Goal: Information Seeking & Learning: Compare options

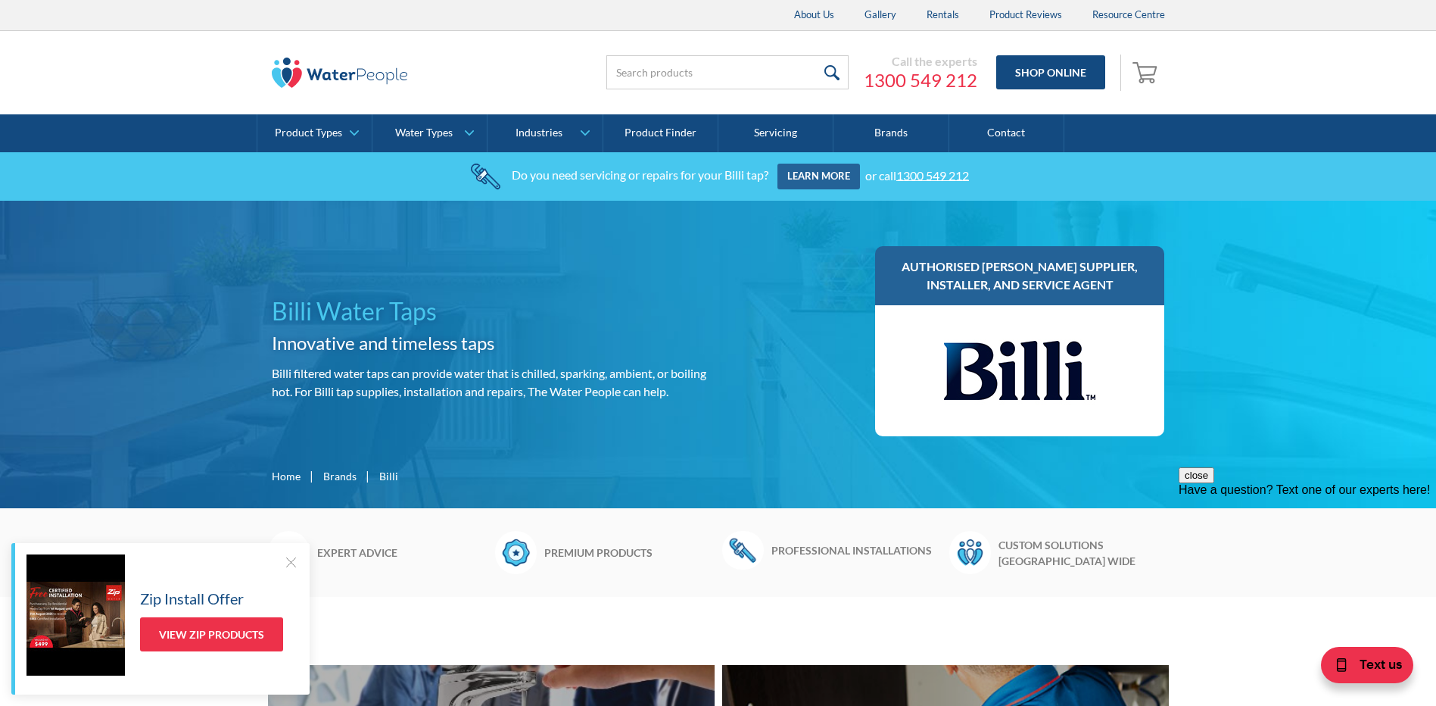
click at [310, 297] on h1 "Billi Water Taps" at bounding box center [492, 311] width 441 height 36
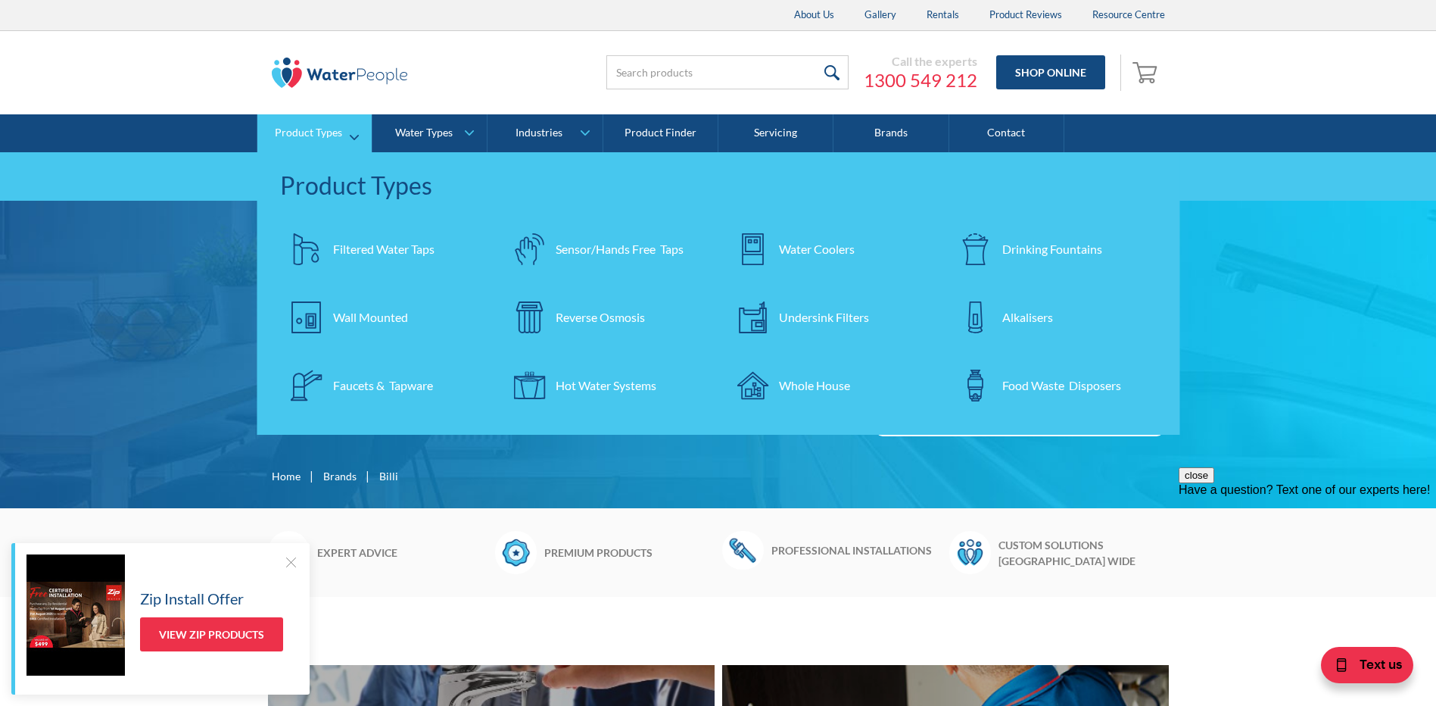
click at [351, 255] on div "Filtered Water Taps" at bounding box center [383, 249] width 101 height 18
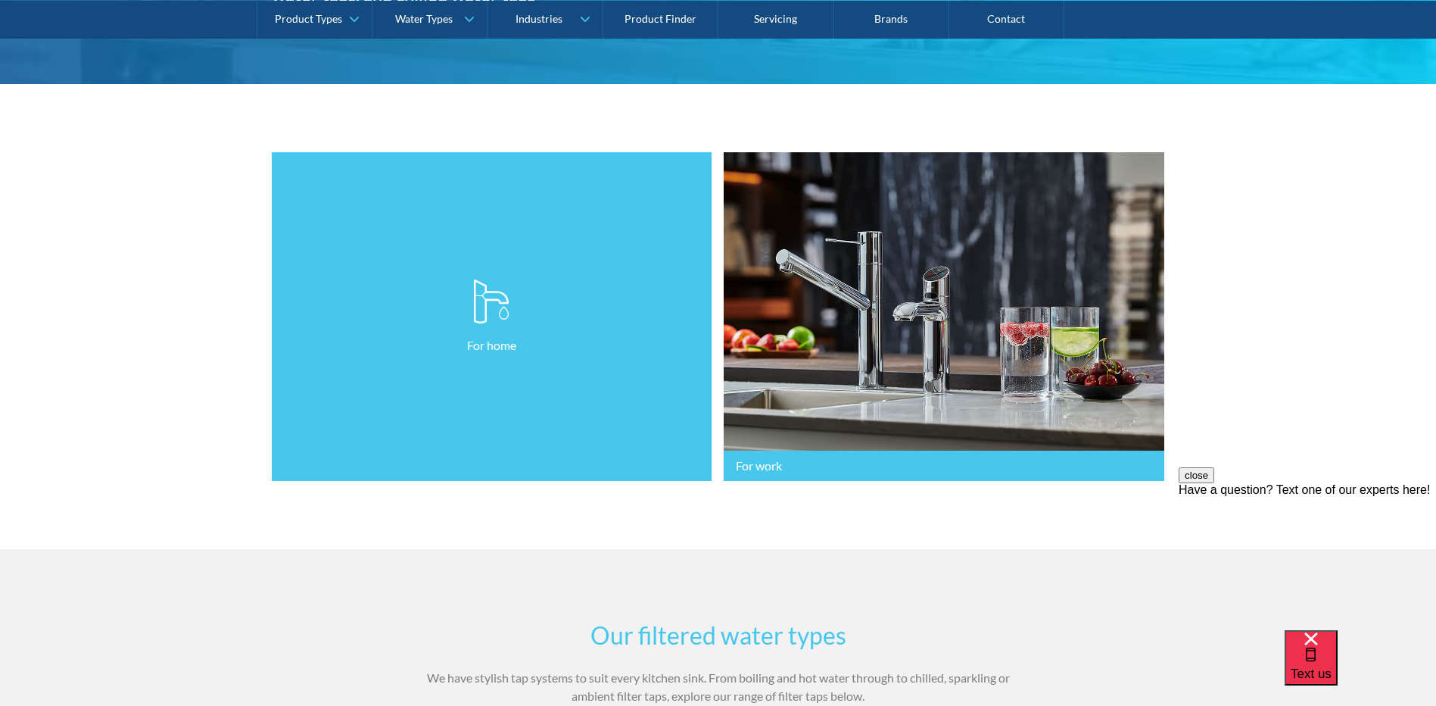
click at [556, 262] on link "For home" at bounding box center [492, 316] width 441 height 329
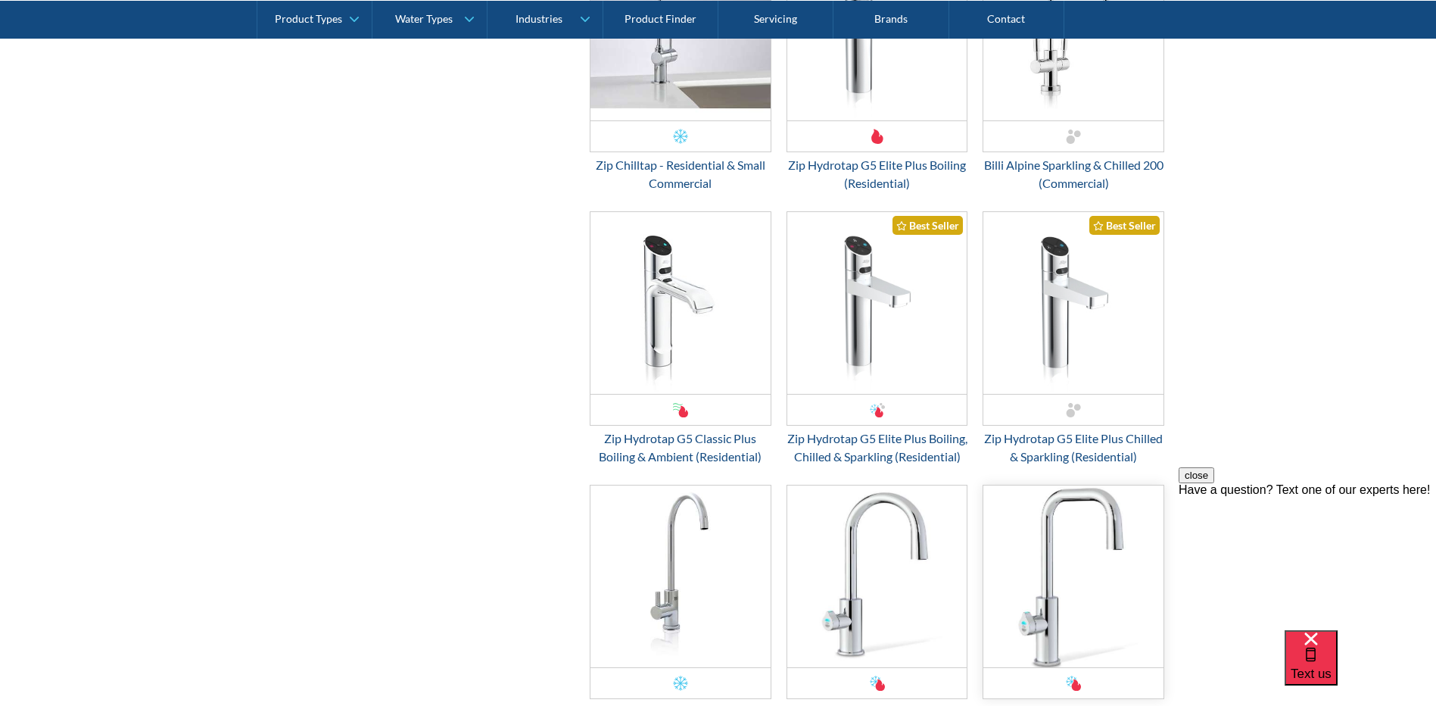
scroll to position [2725, 0]
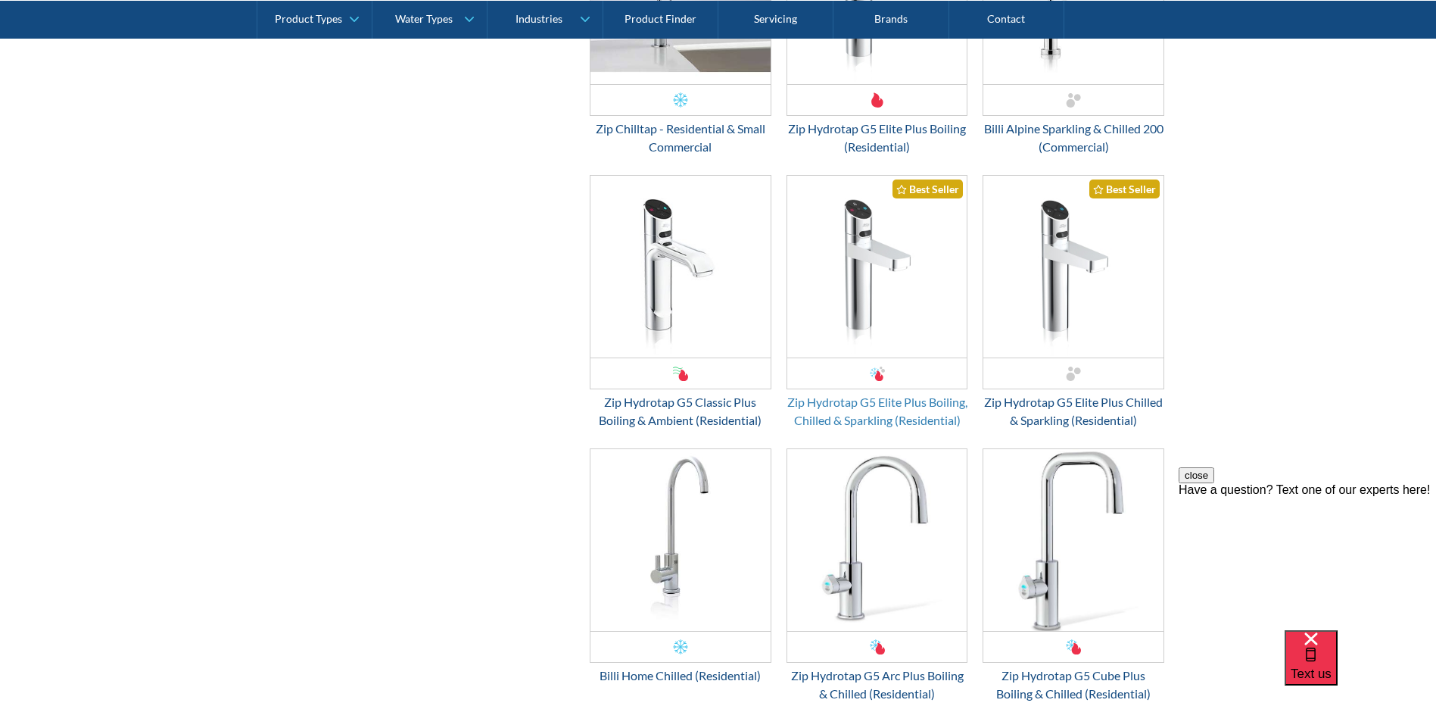
scroll to position [2221, 0]
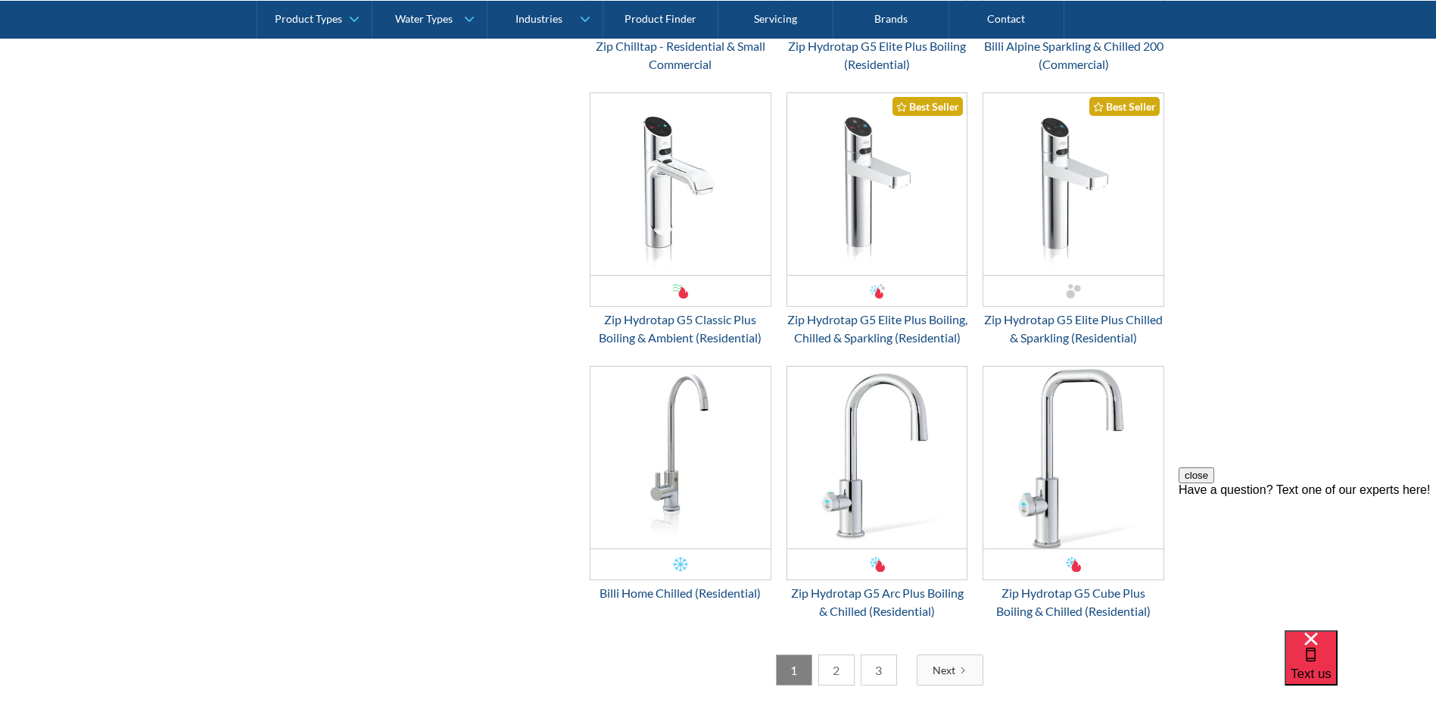
scroll to position [2725, 0]
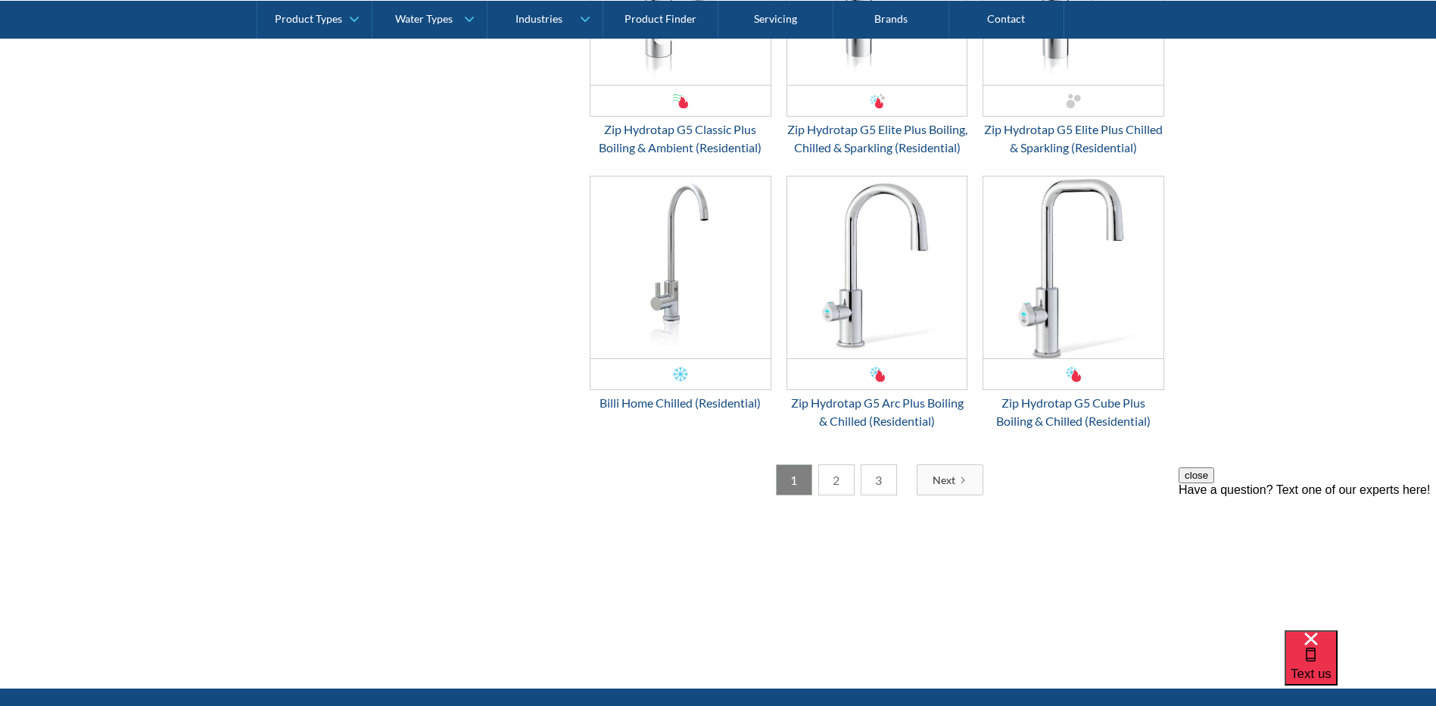
click at [837, 495] on link "2" at bounding box center [836, 479] width 36 height 31
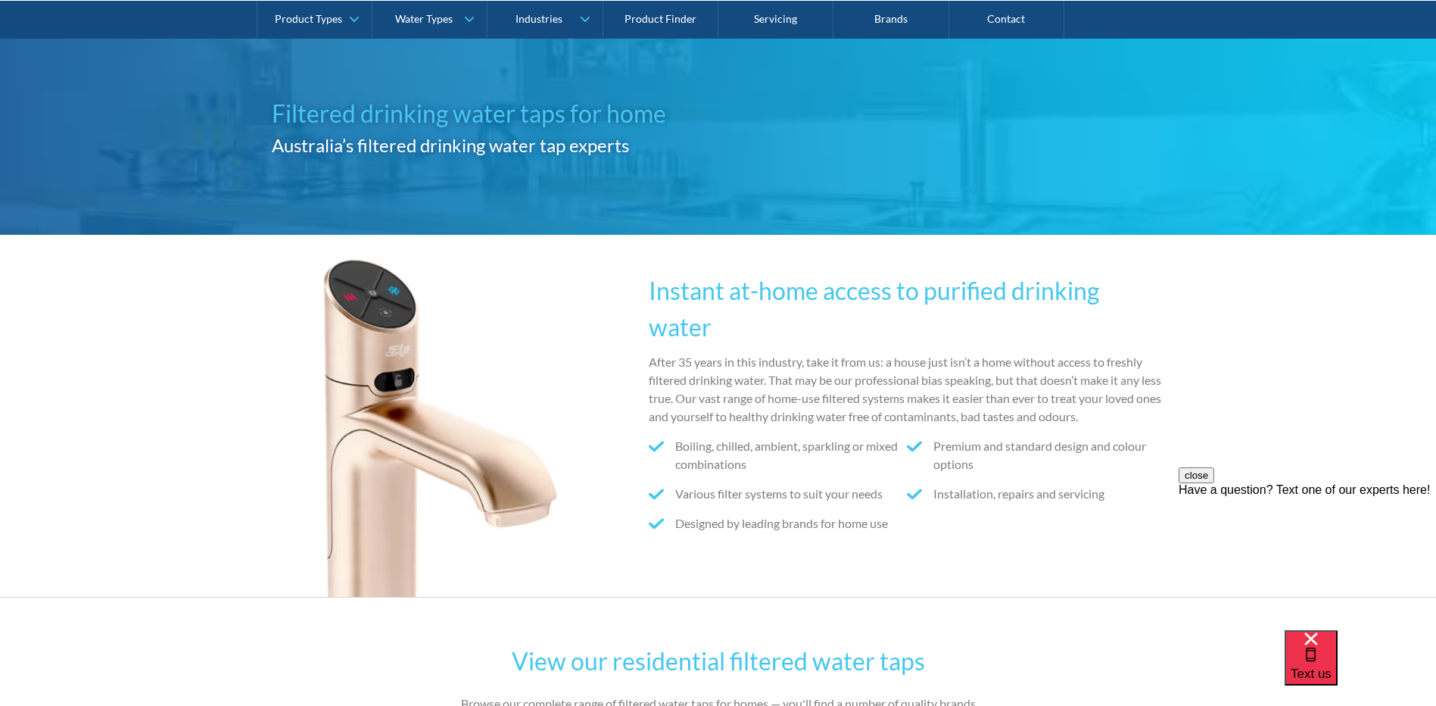
scroll to position [505, 0]
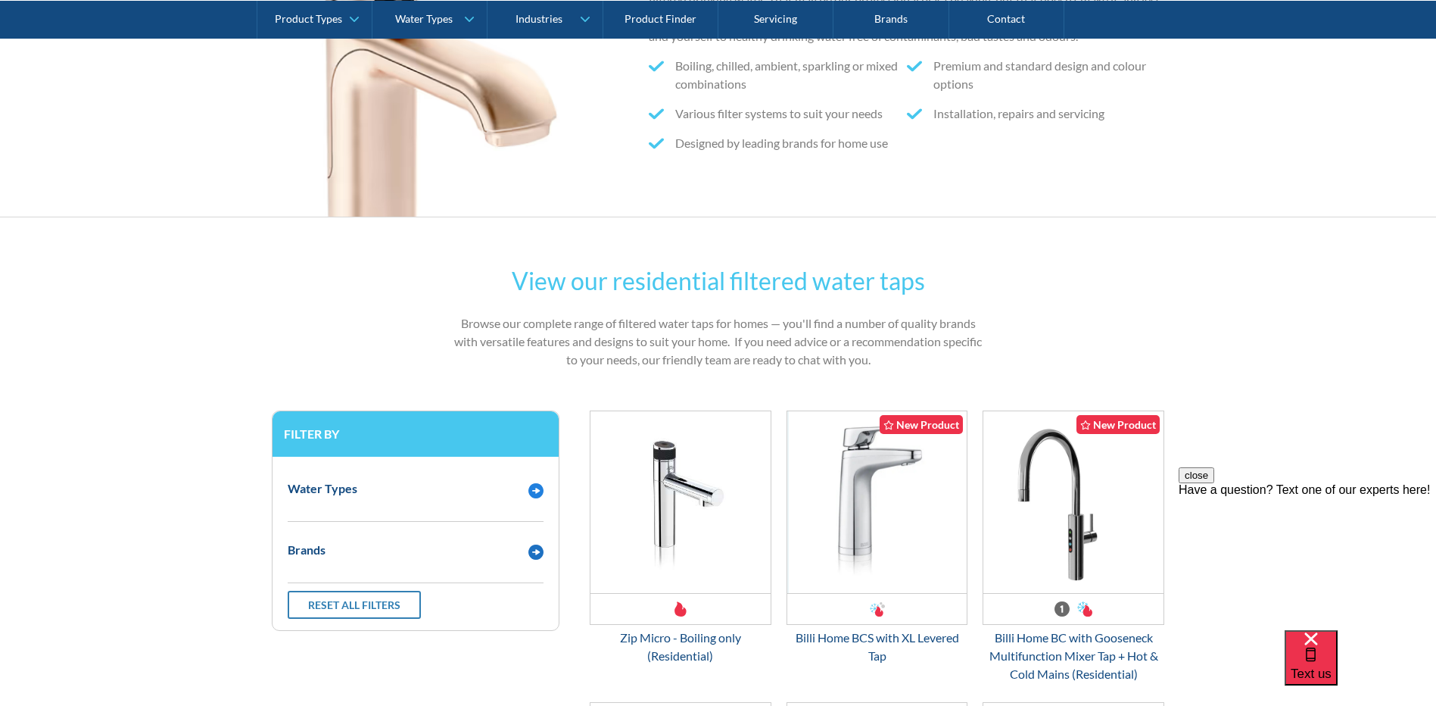
click at [339, 501] on div "Water Types" at bounding box center [415, 489] width 271 height 42
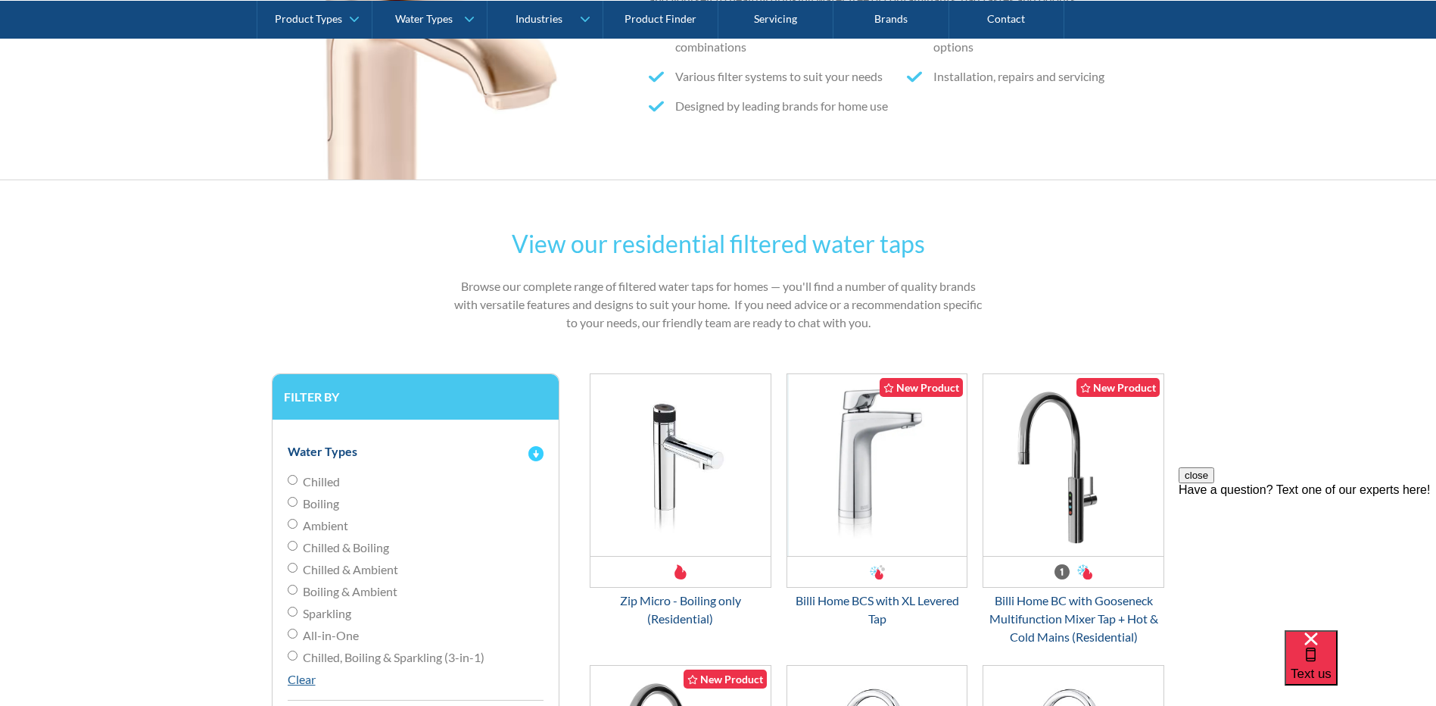
scroll to position [706, 0]
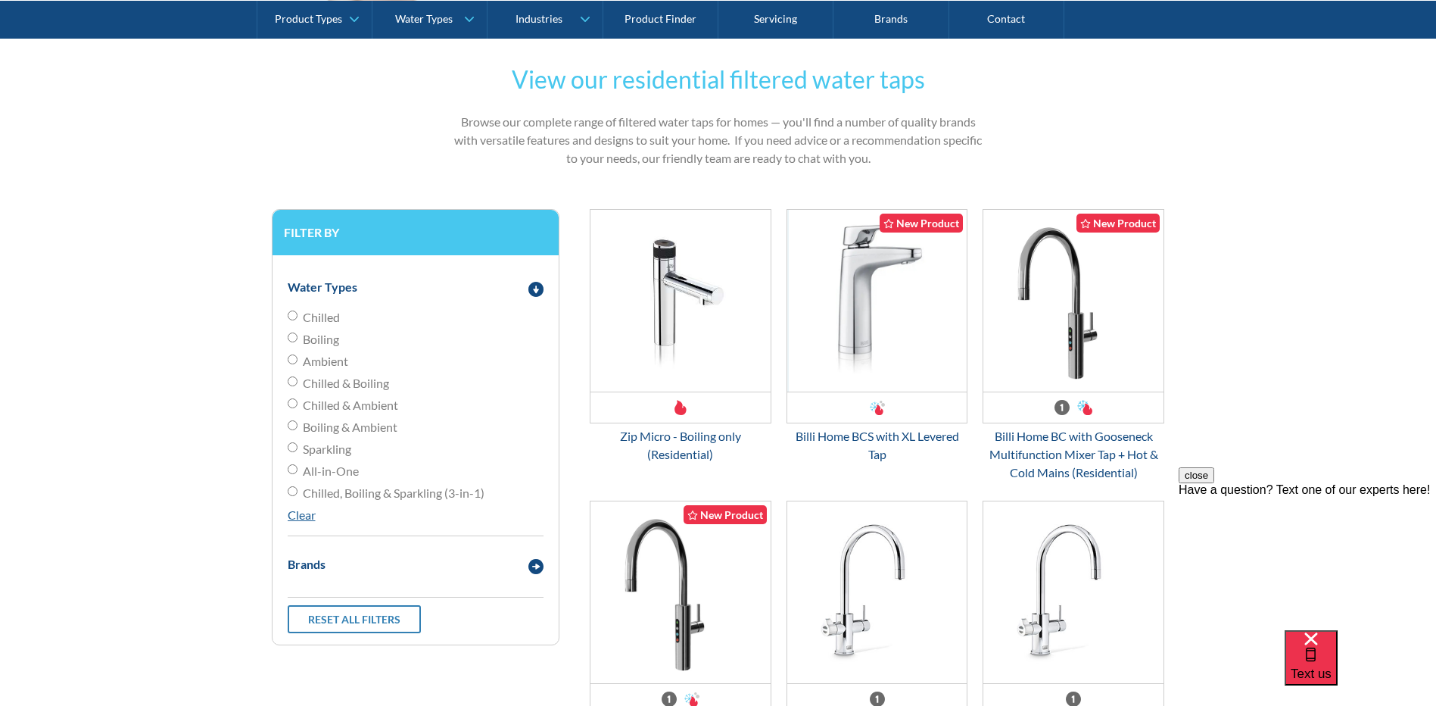
click at [292, 316] on input "Chilled" at bounding box center [293, 315] width 10 height 10
radio input "true"
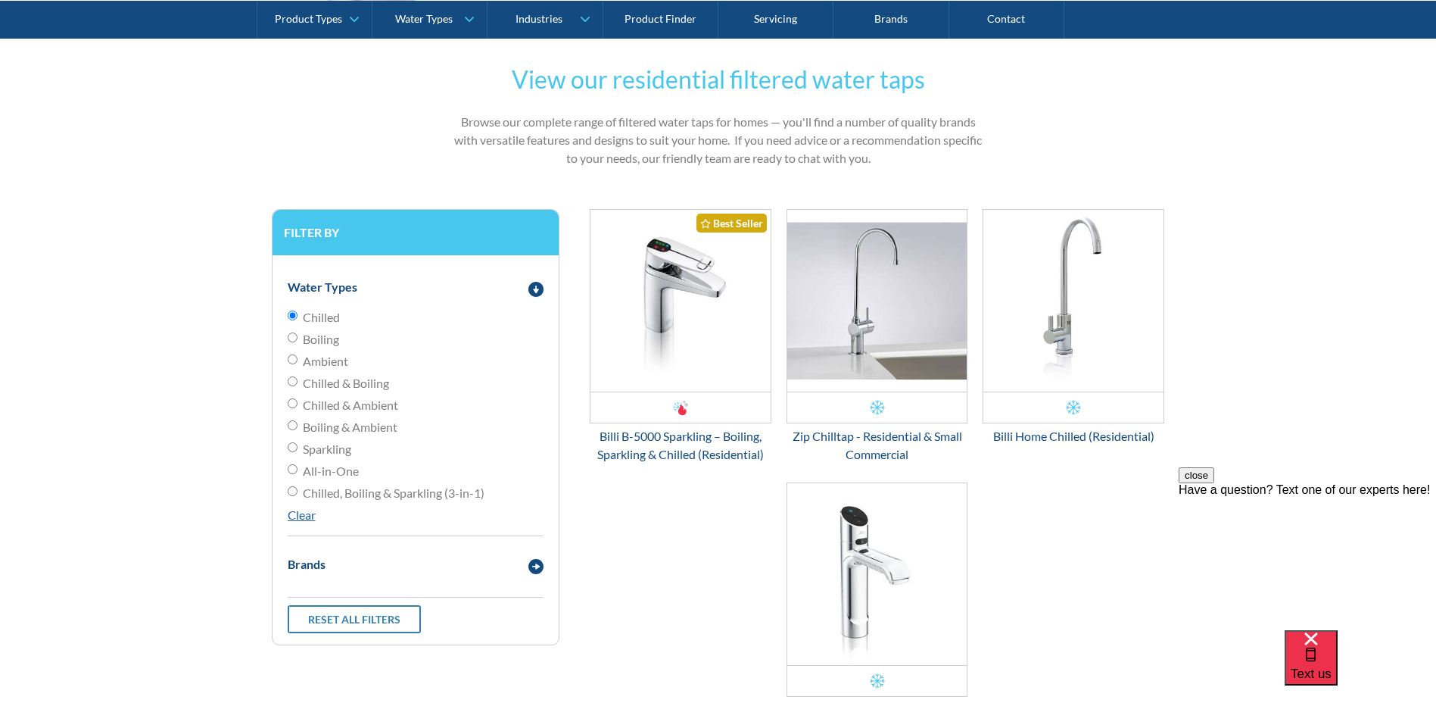
click at [292, 341] on input "Boiling" at bounding box center [293, 337] width 10 height 10
radio input "true"
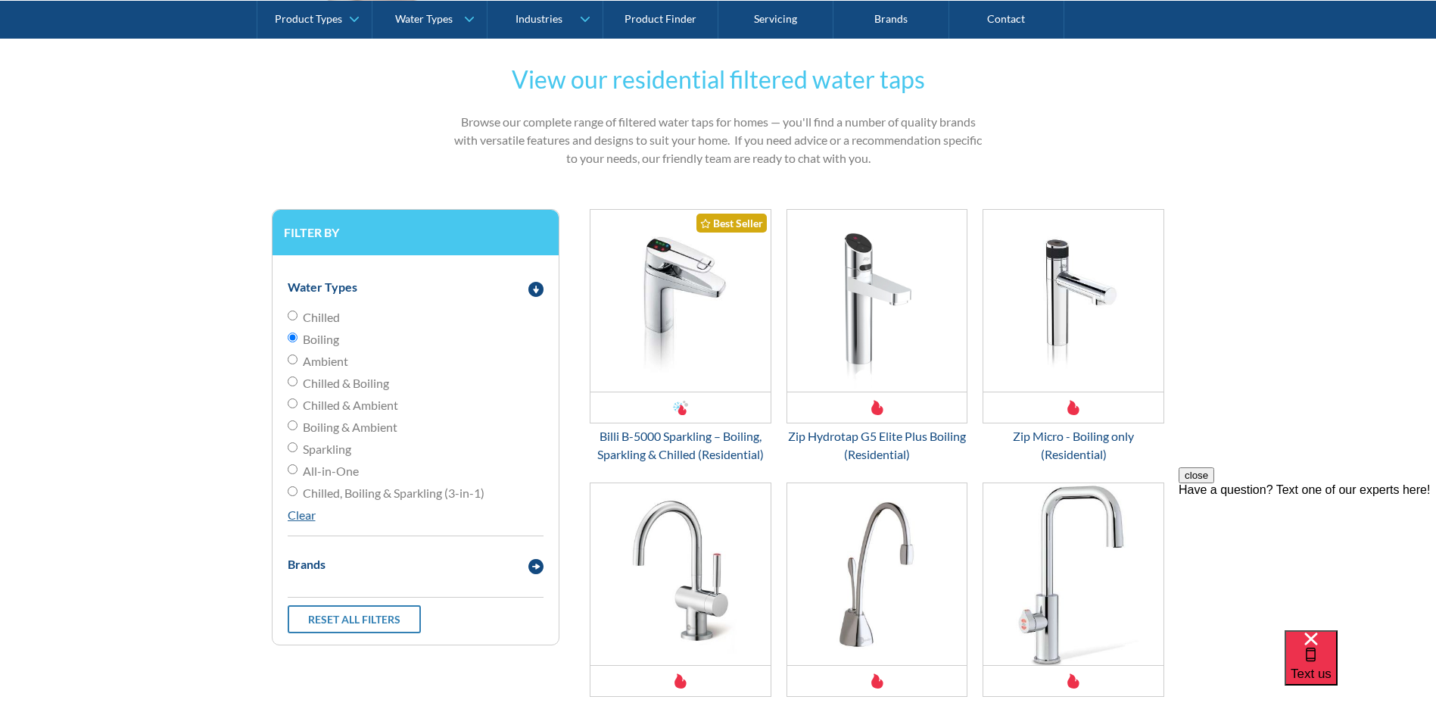
click at [291, 493] on input "Chilled, Boiling & Sparkling (3-in-1)" at bounding box center [293, 491] width 10 height 10
radio input "true"
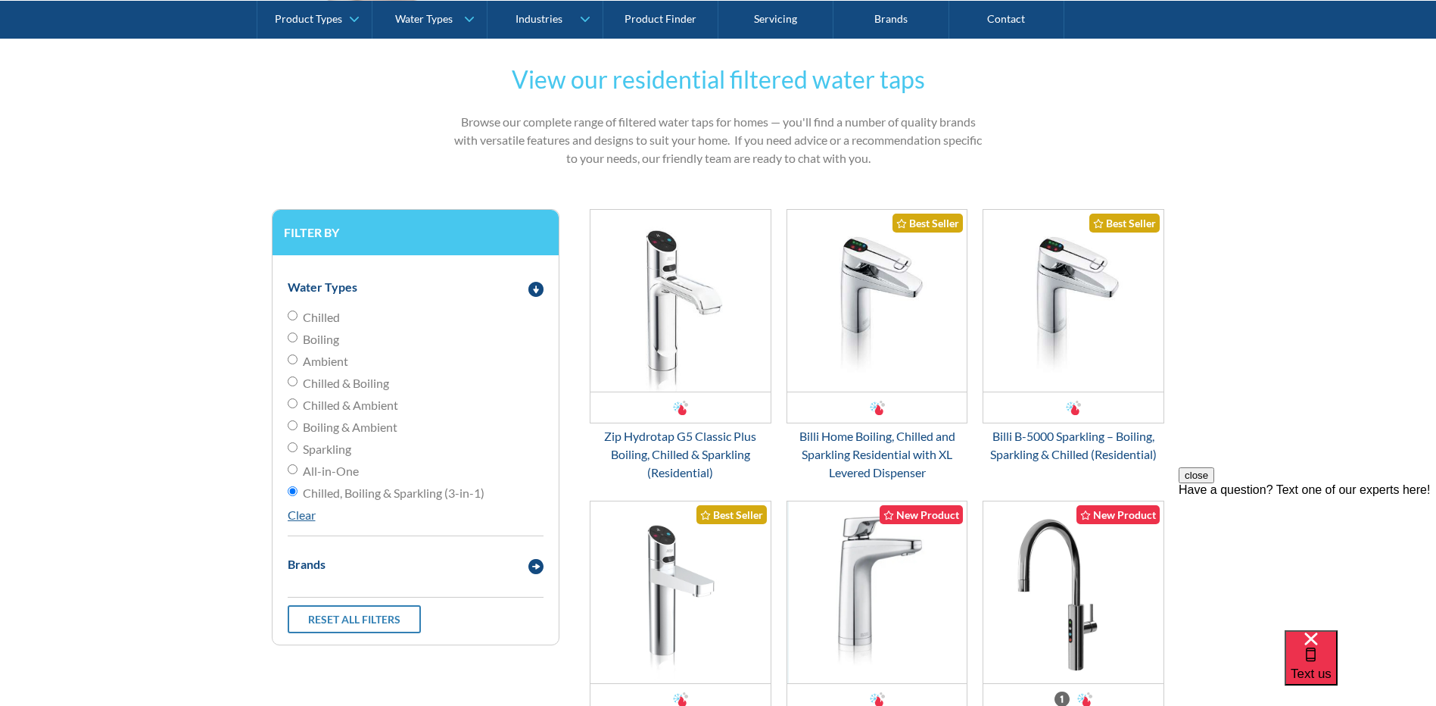
click at [1260, 340] on form "View our residential filtered water taps Browse our complete range of filtered …" at bounding box center [718, 593] width 1406 height 1095
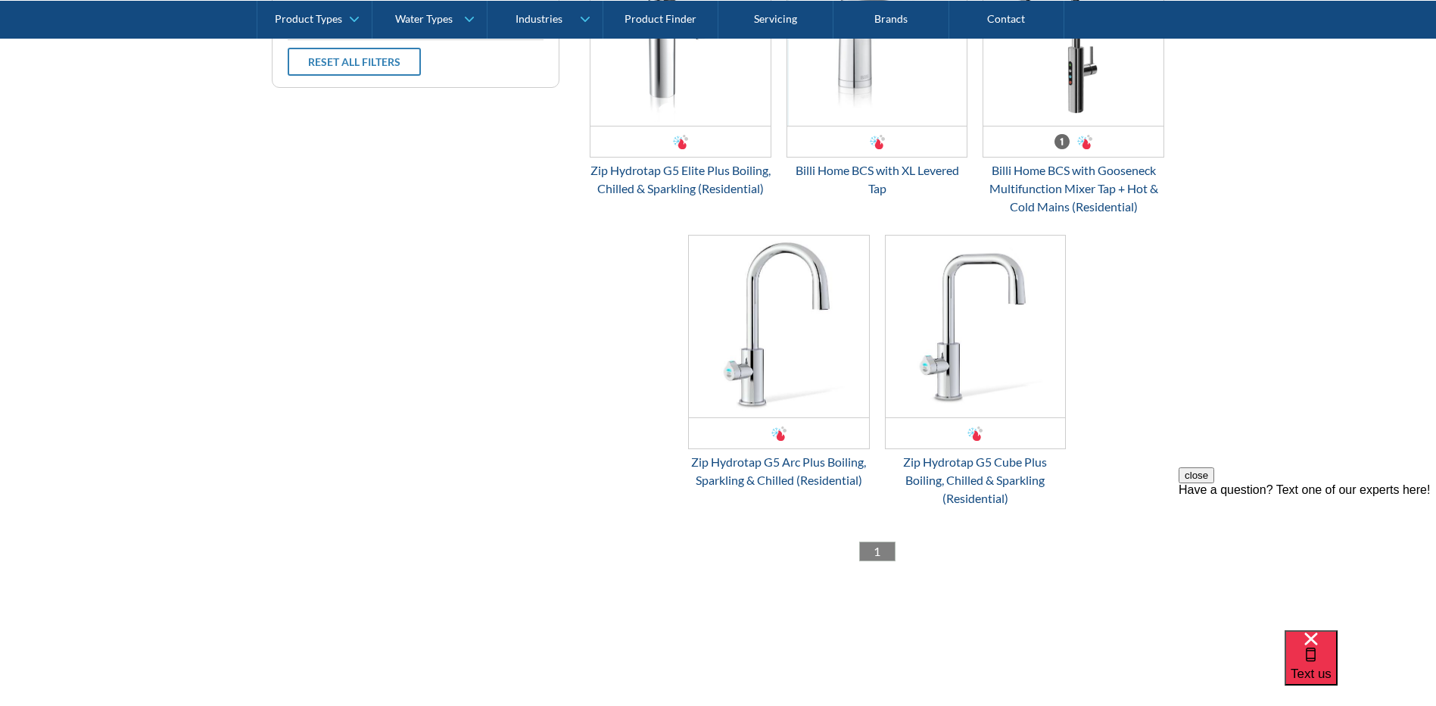
scroll to position [808, 0]
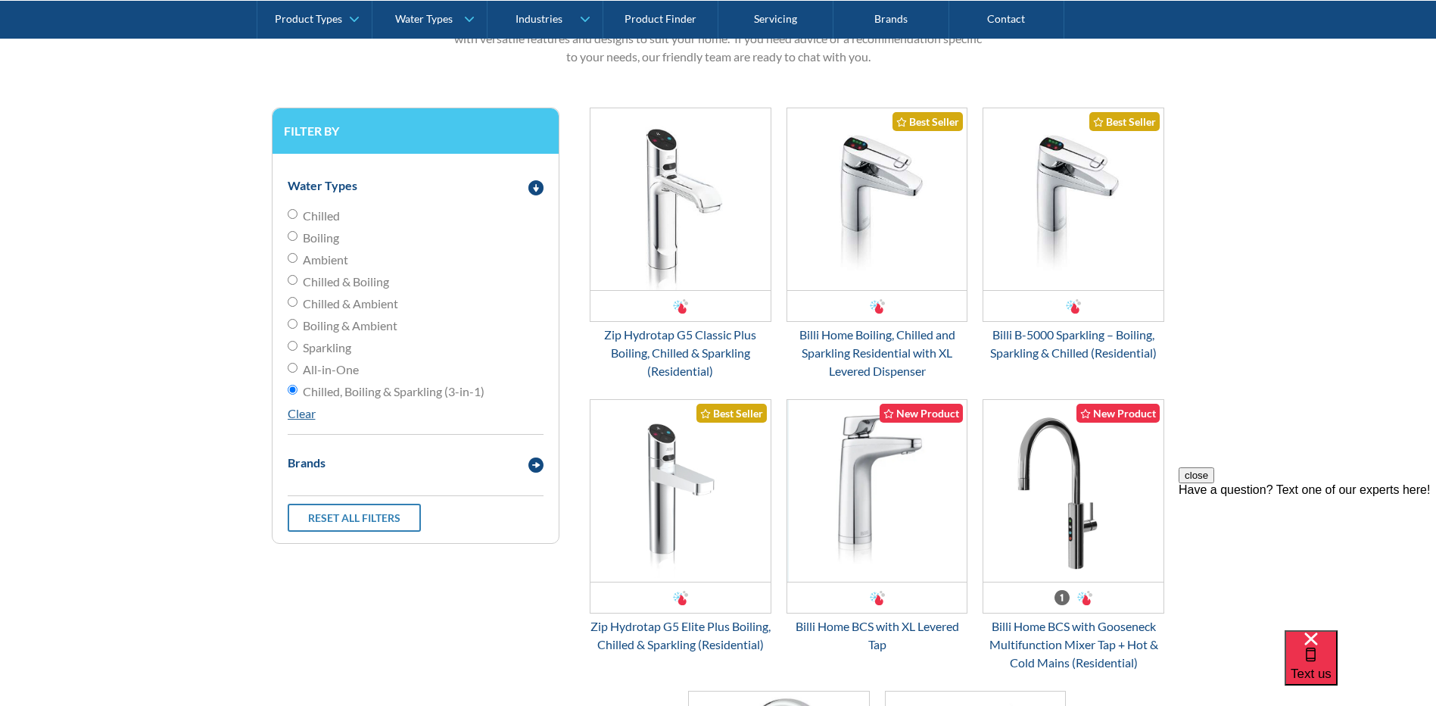
click at [217, 229] on form "View our residential filtered water taps Browse our complete range of filtered …" at bounding box center [718, 492] width 1406 height 1095
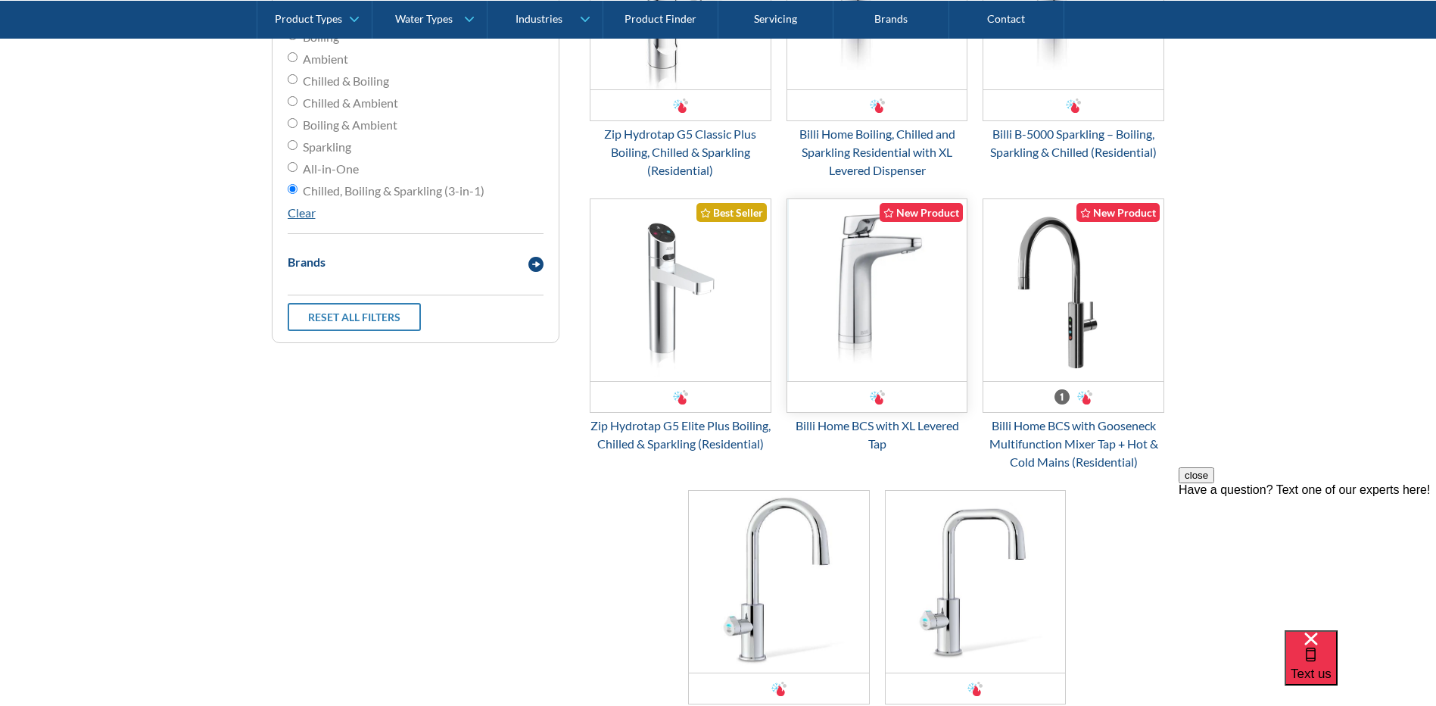
scroll to position [1009, 0]
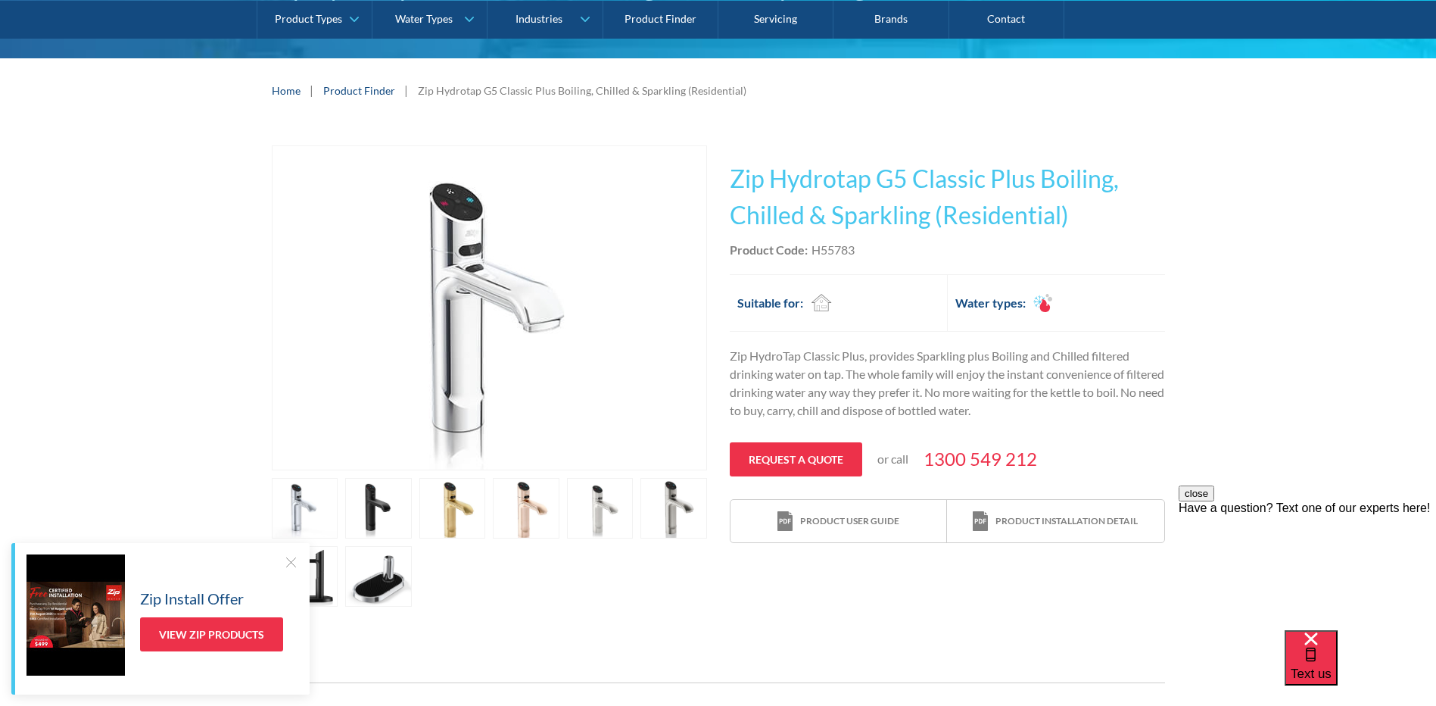
scroll to position [202, 0]
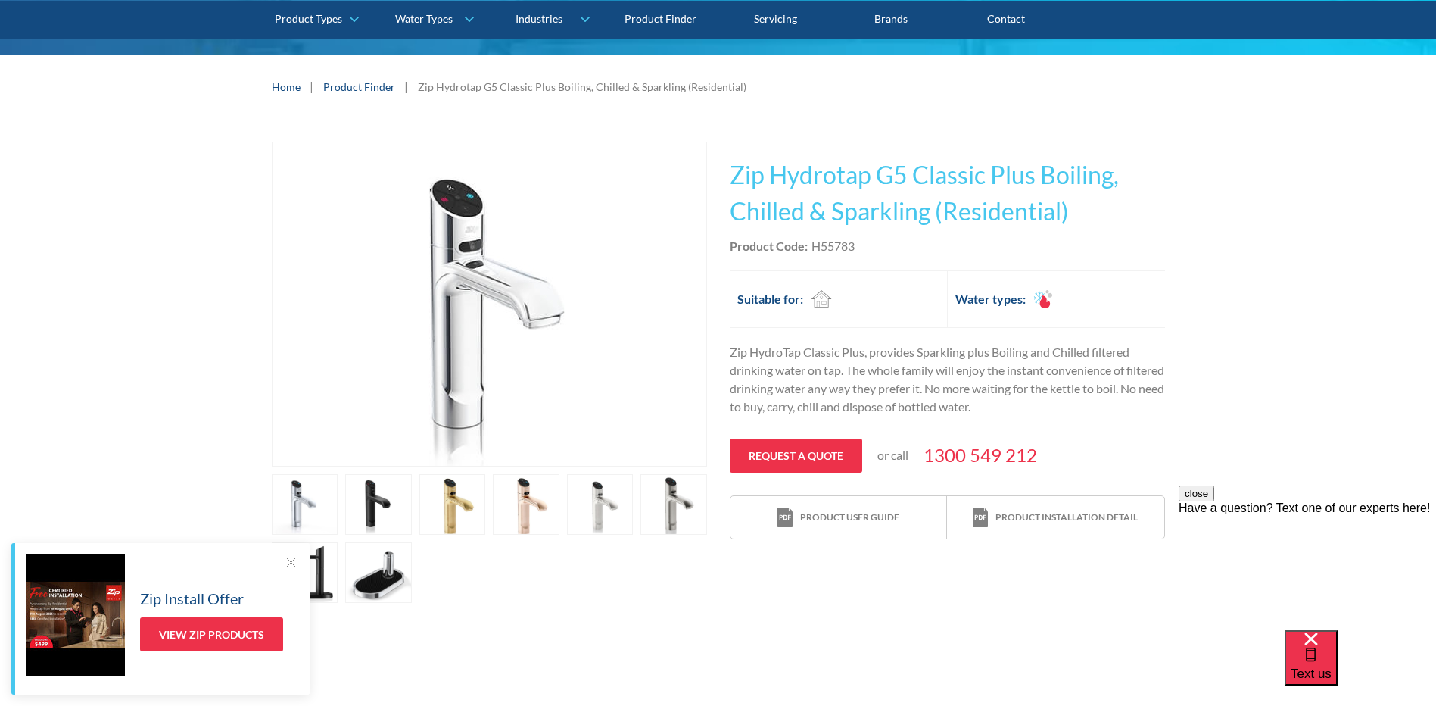
click at [859, 215] on h1 "Zip Hydrotap G5 Classic Plus Boiling, Chilled & Sparkling (Residential)" at bounding box center [947, 193] width 435 height 73
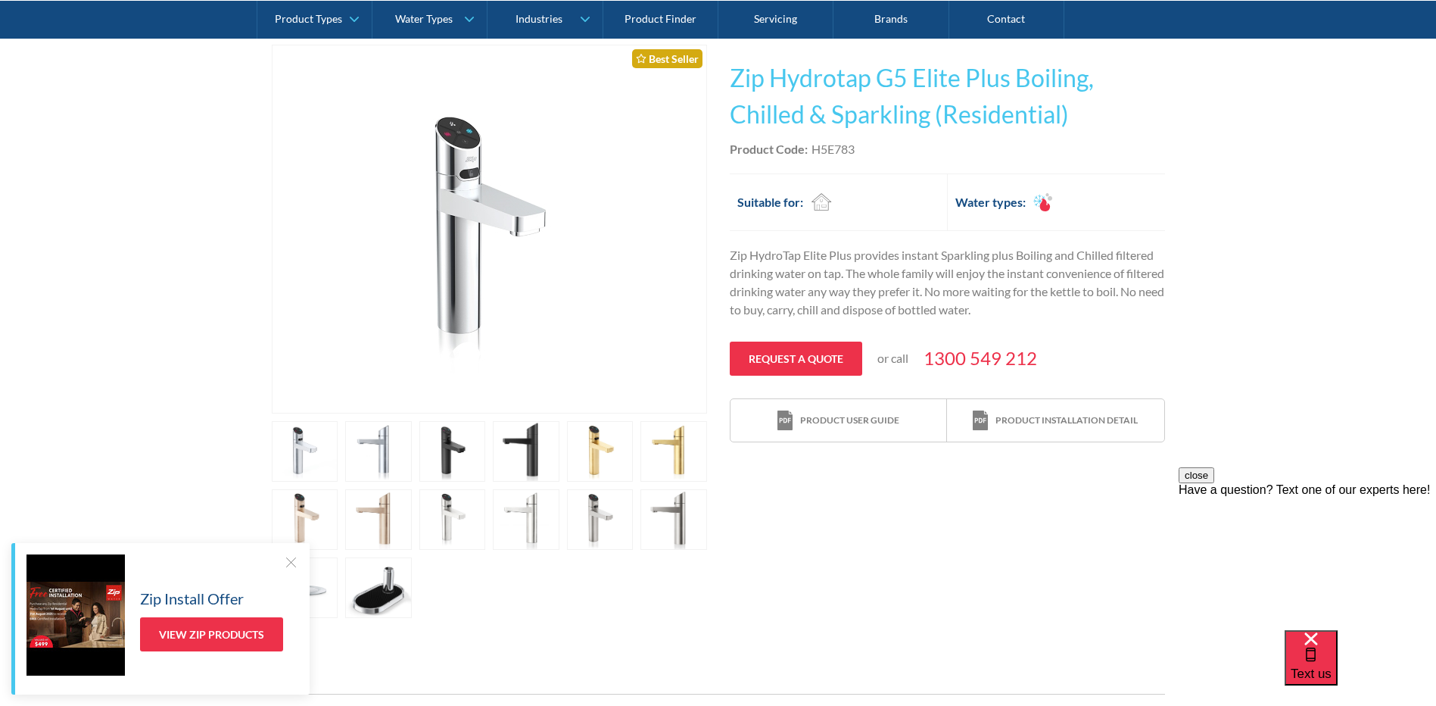
scroll to position [303, 0]
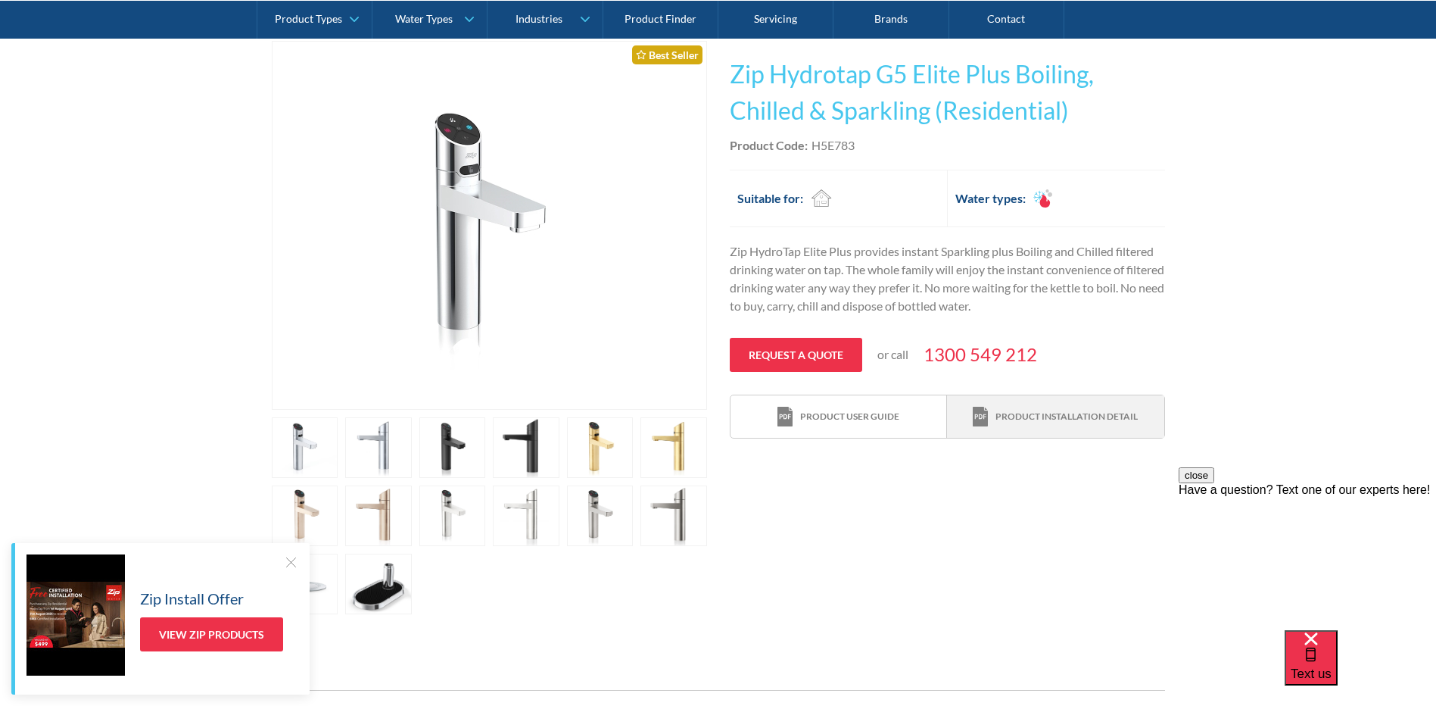
click at [1068, 414] on div "Product installation detail" at bounding box center [1067, 417] width 142 height 14
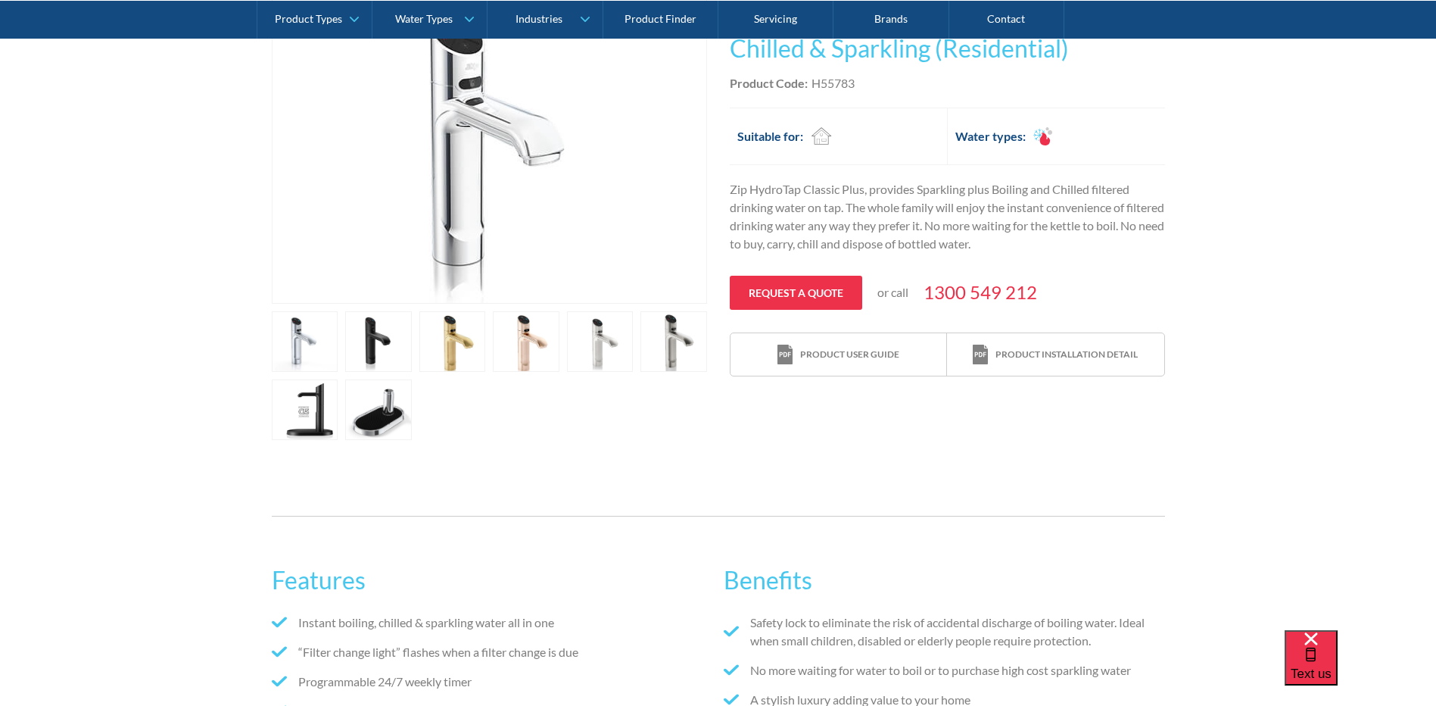
scroll to position [404, 0]
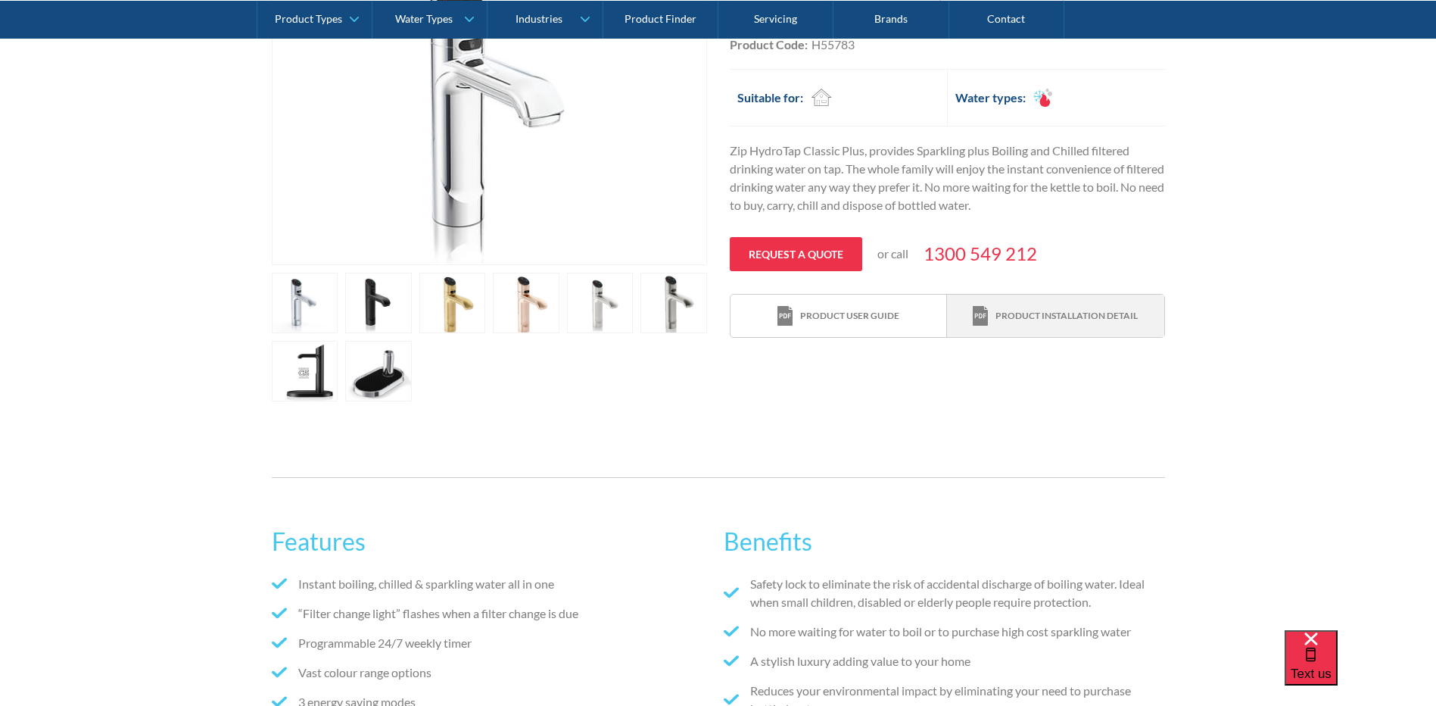
click at [1029, 319] on div "Product installation detail" at bounding box center [1067, 316] width 142 height 14
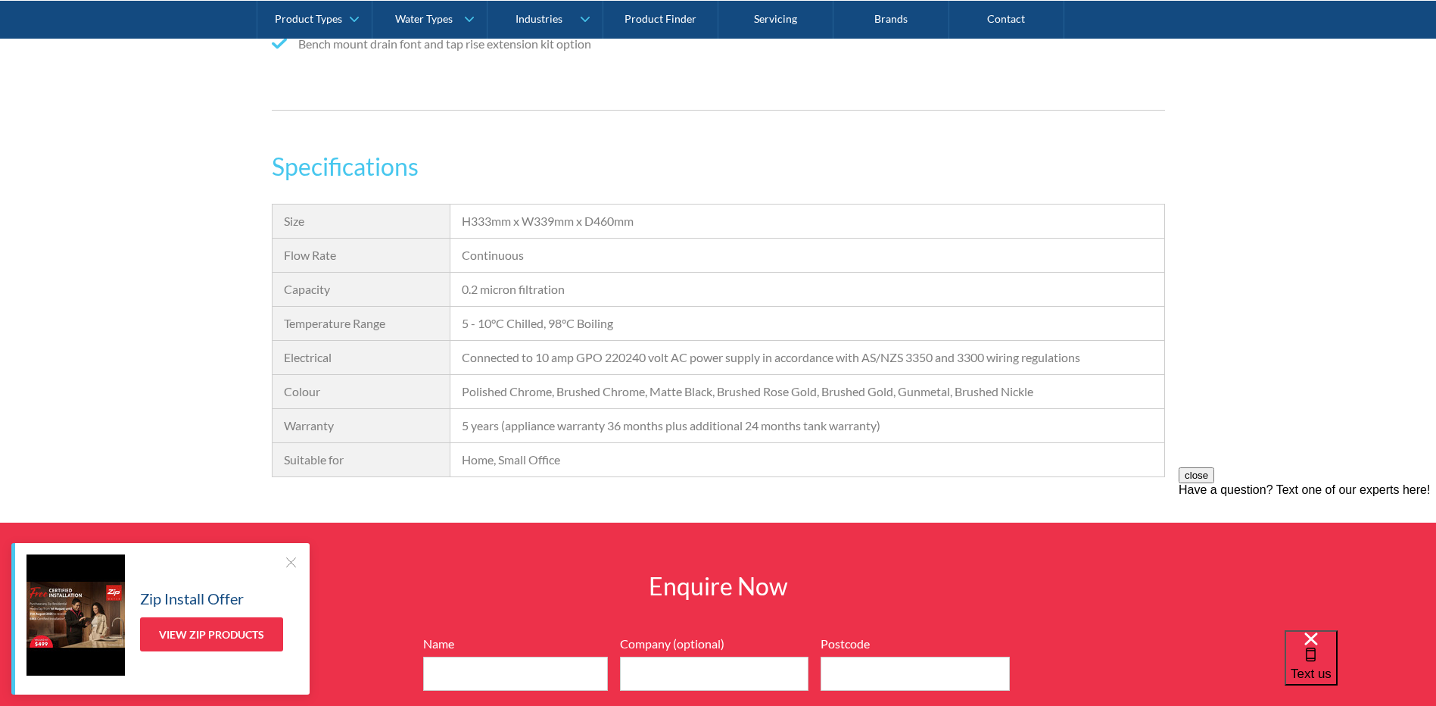
scroll to position [1211, 0]
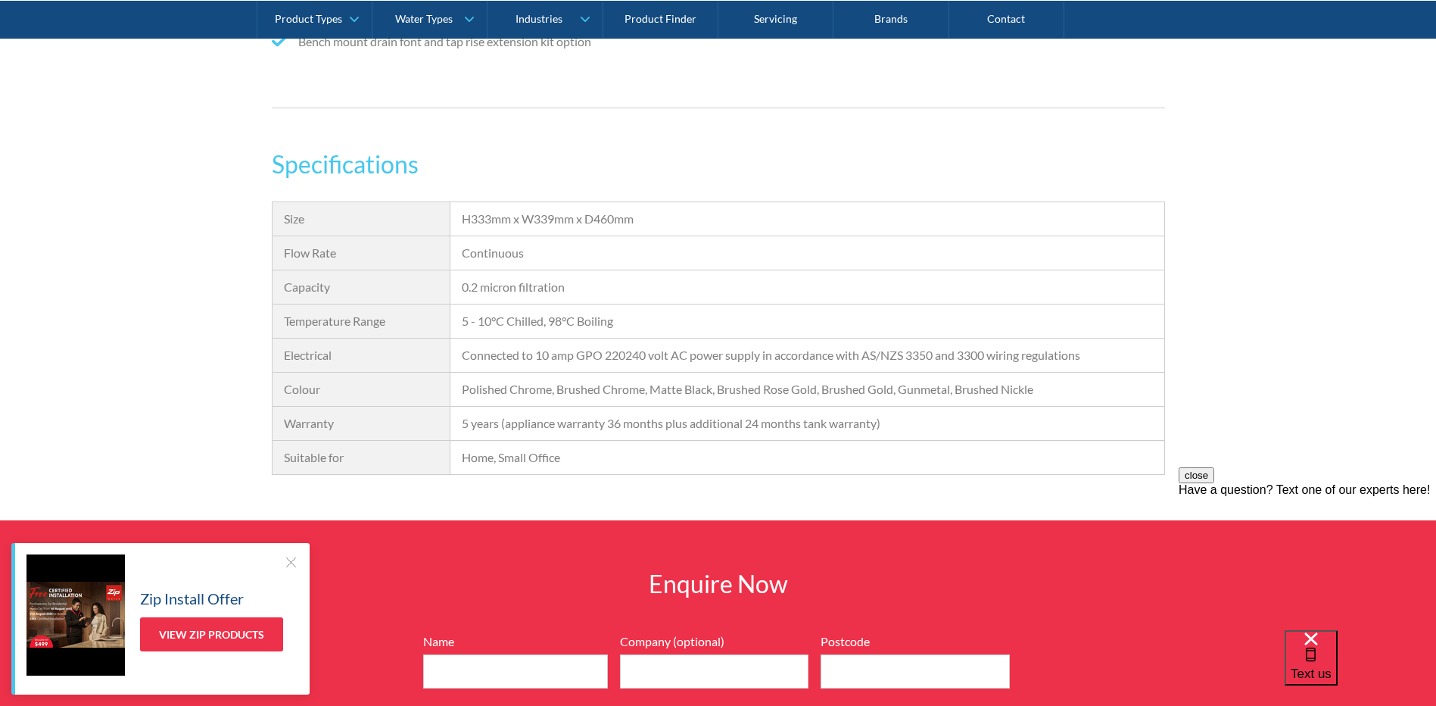
click at [500, 225] on div "H333mm x W339mm x D460mm" at bounding box center [807, 219] width 690 height 18
click at [570, 217] on div "H333mm x W339mm x D460mm" at bounding box center [807, 219] width 690 height 18
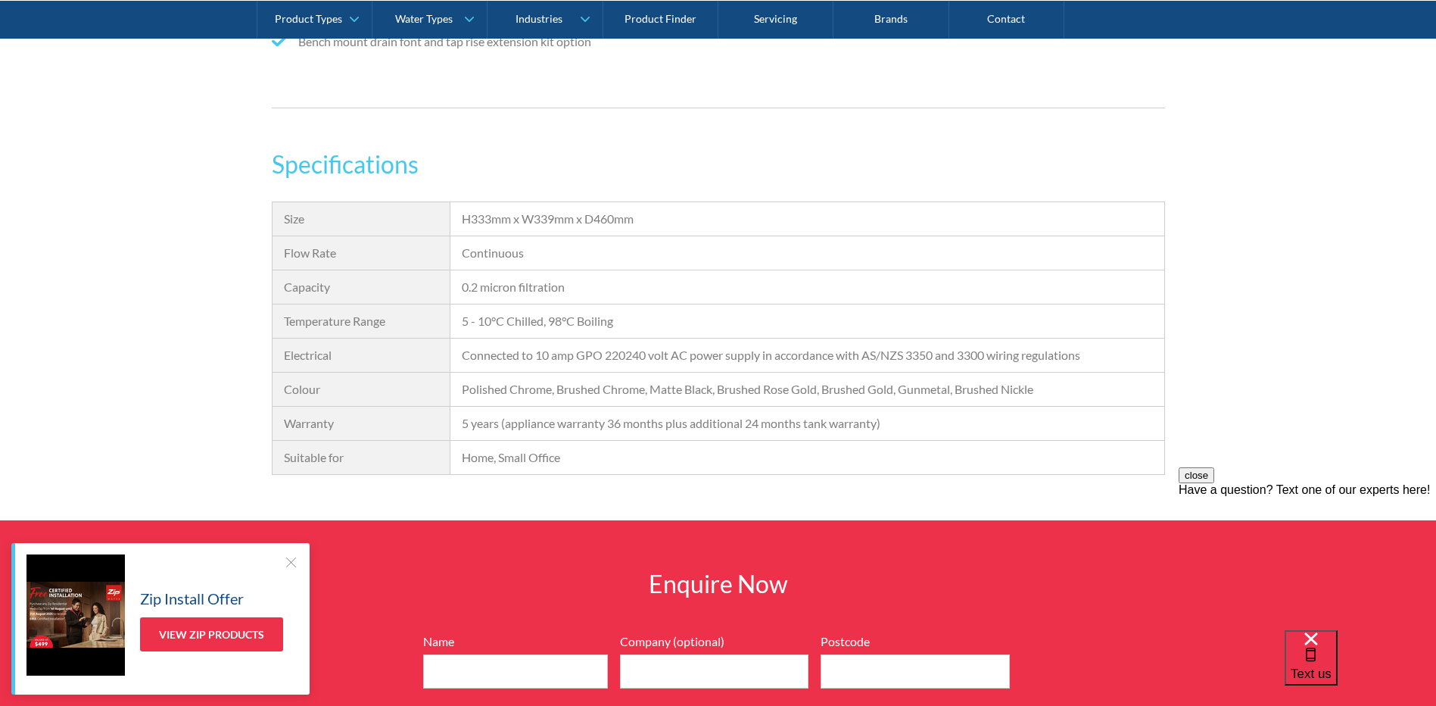
click at [578, 223] on div "H333mm x W339mm x D460mm" at bounding box center [807, 219] width 690 height 18
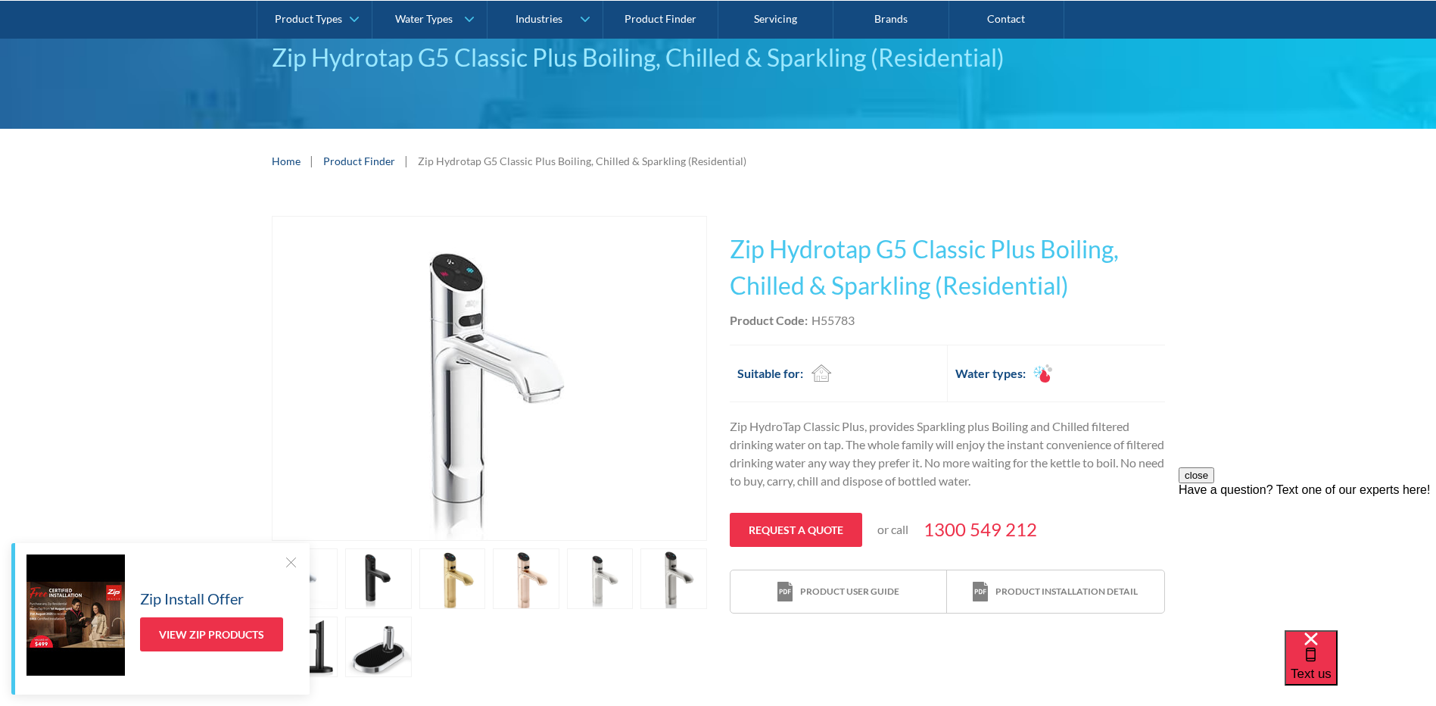
scroll to position [101, 0]
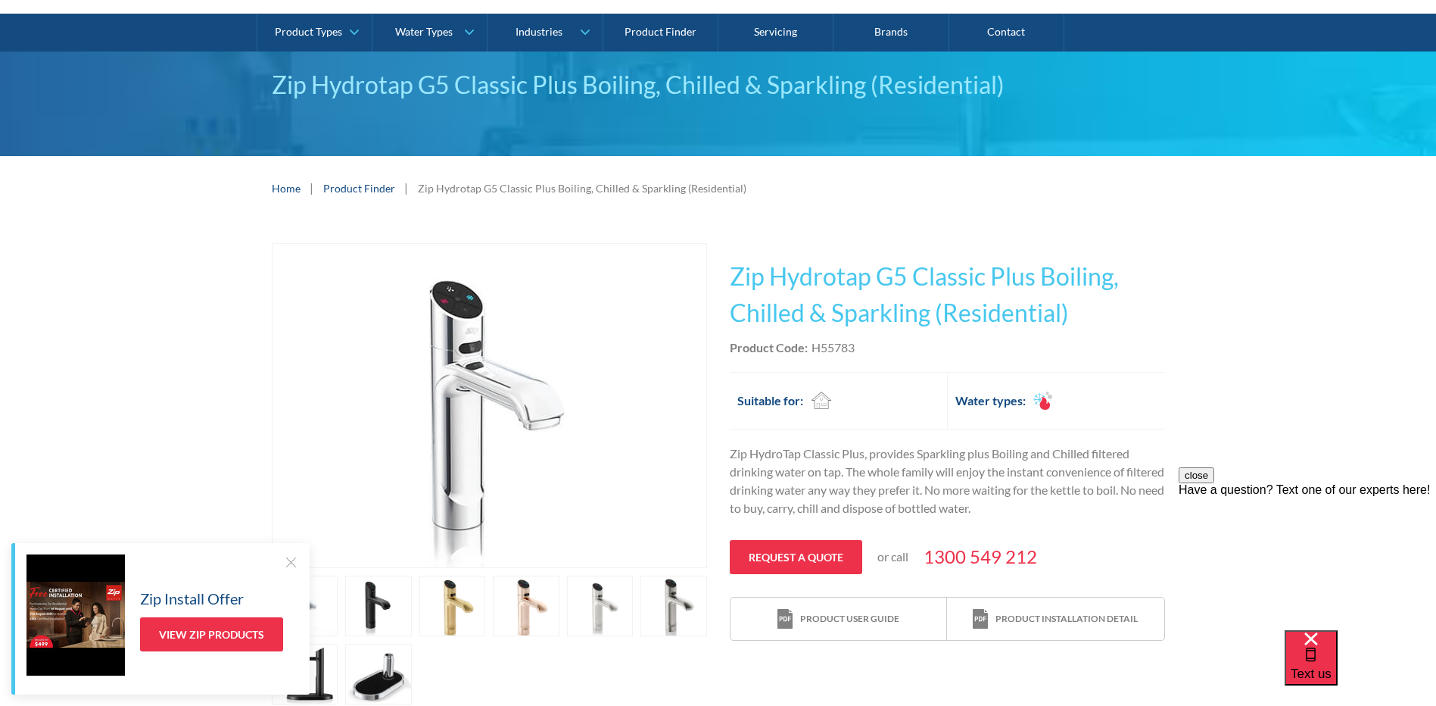
click at [924, 280] on h1 "Zip Hydrotap G5 Classic Plus Boiling, Chilled & Sparkling (Residential)" at bounding box center [947, 294] width 435 height 73
click at [927, 312] on h1 "Zip Hydrotap G5 Classic Plus Boiling, Chilled & Sparkling (Residential)" at bounding box center [947, 294] width 435 height 73
click at [780, 279] on h1 "Zip Hydrotap G5 Classic Plus Boiling, Chilled & Sparkling (Residential)" at bounding box center [947, 294] width 435 height 73
click at [784, 319] on h1 "Zip Hydrotap G5 Classic Plus Boiling, Chilled & Sparkling (Residential)" at bounding box center [947, 294] width 435 height 73
click at [934, 276] on h1 "Zip Hydrotap G5 Classic Plus Boiling, Chilled & Sparkling (Residential)" at bounding box center [947, 294] width 435 height 73
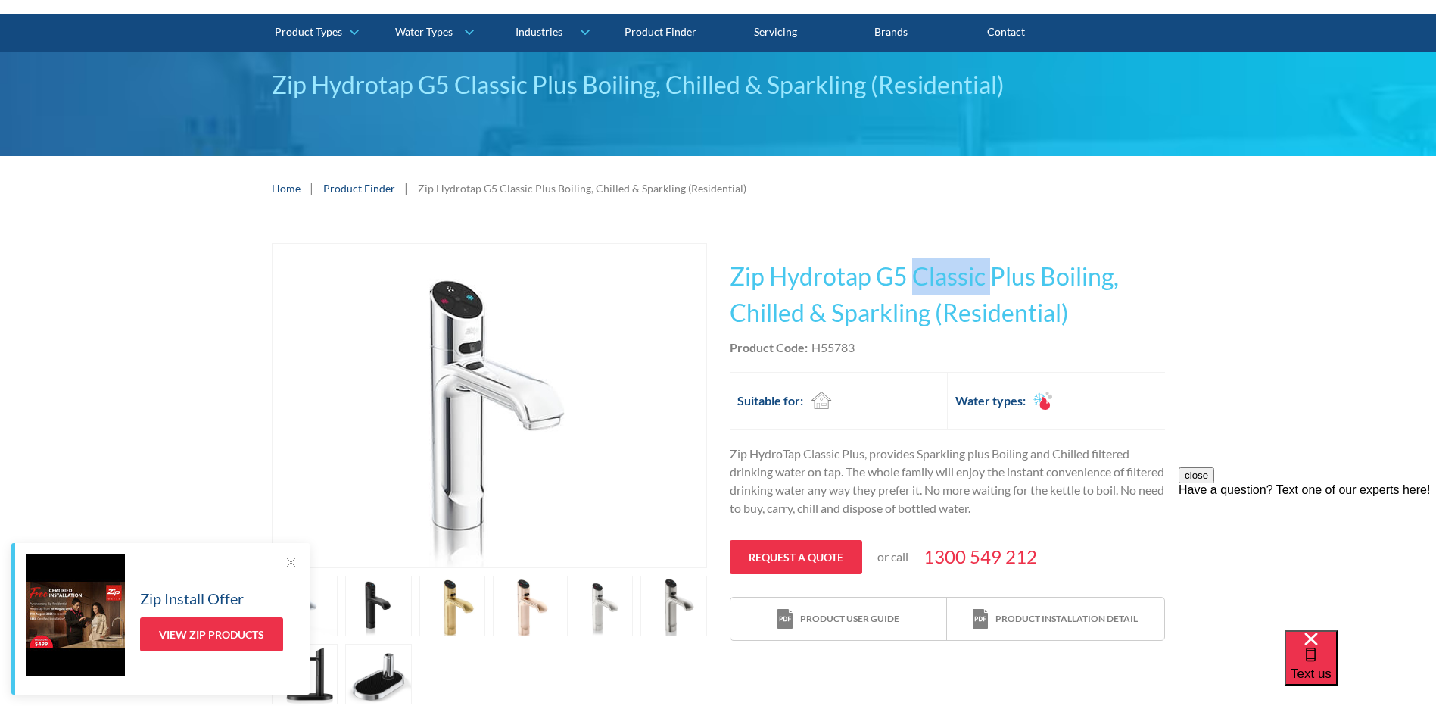
click at [934, 276] on h1 "Zip Hydrotap G5 Classic Plus Boiling, Chilled & Sparkling (Residential)" at bounding box center [947, 294] width 435 height 73
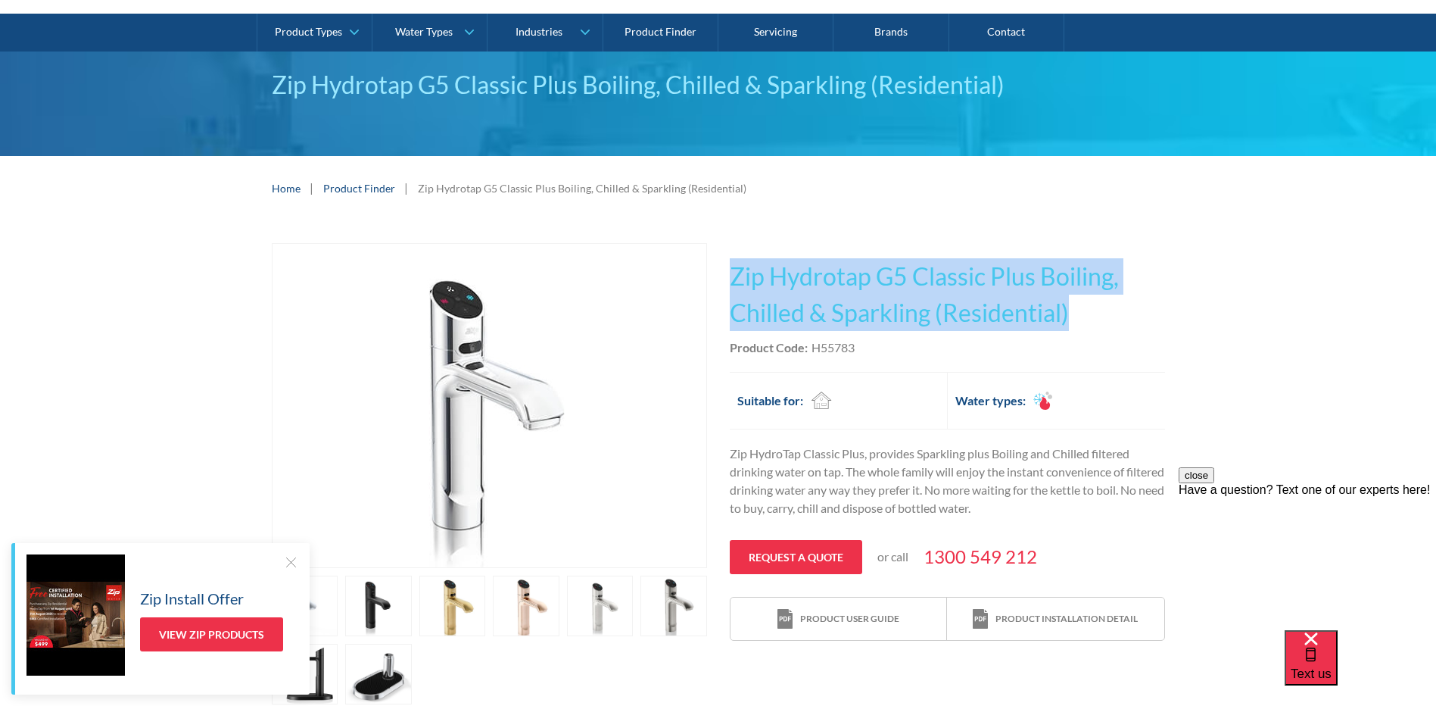
click at [934, 276] on h1 "Zip Hydrotap G5 Classic Plus Boiling, Chilled & Sparkling (Residential)" at bounding box center [947, 294] width 435 height 73
drag, startPoint x: 934, startPoint y: 276, endPoint x: 918, endPoint y: 312, distance: 39.3
click at [918, 312] on h1 "Zip Hydrotap G5 Classic Plus Boiling, Chilled & Sparkling (Residential)" at bounding box center [947, 294] width 435 height 73
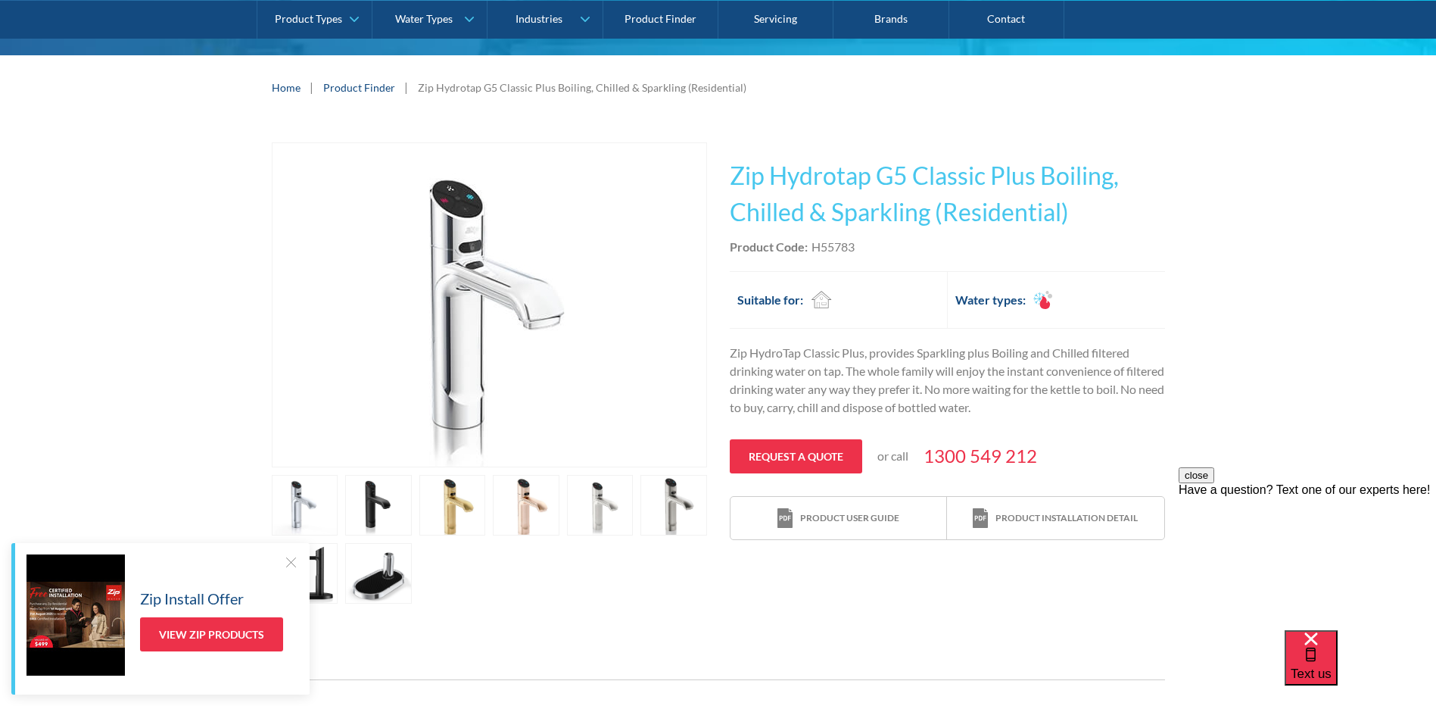
scroll to position [202, 0]
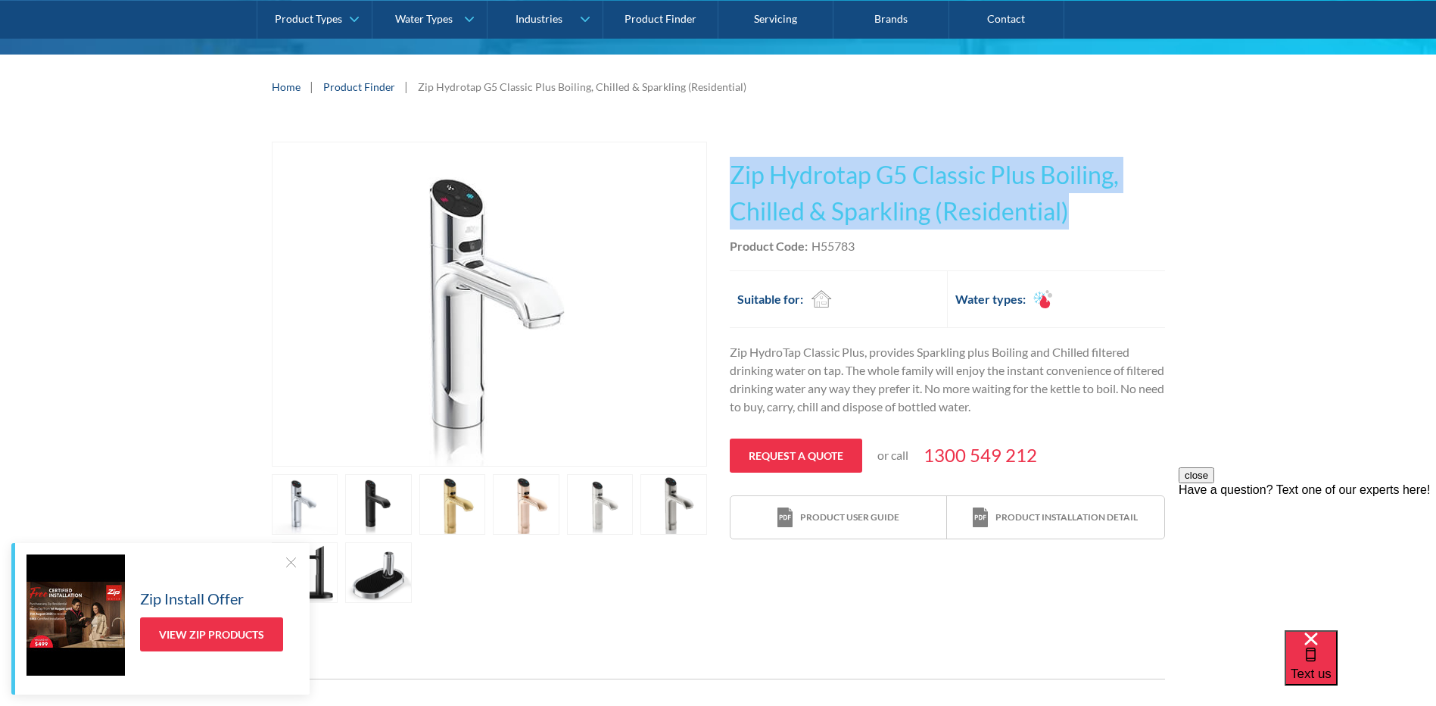
drag, startPoint x: 734, startPoint y: 172, endPoint x: 1108, endPoint y: 216, distance: 376.6
click at [1108, 216] on h1 "Zip Hydrotap G5 Classic Plus Boiling, Chilled & Sparkling (Residential)" at bounding box center [947, 193] width 435 height 73
click at [845, 157] on h1 "Zip Hydrotap G5 Classic Plus Boiling, Chilled & Sparkling (Residential)" at bounding box center [947, 193] width 435 height 73
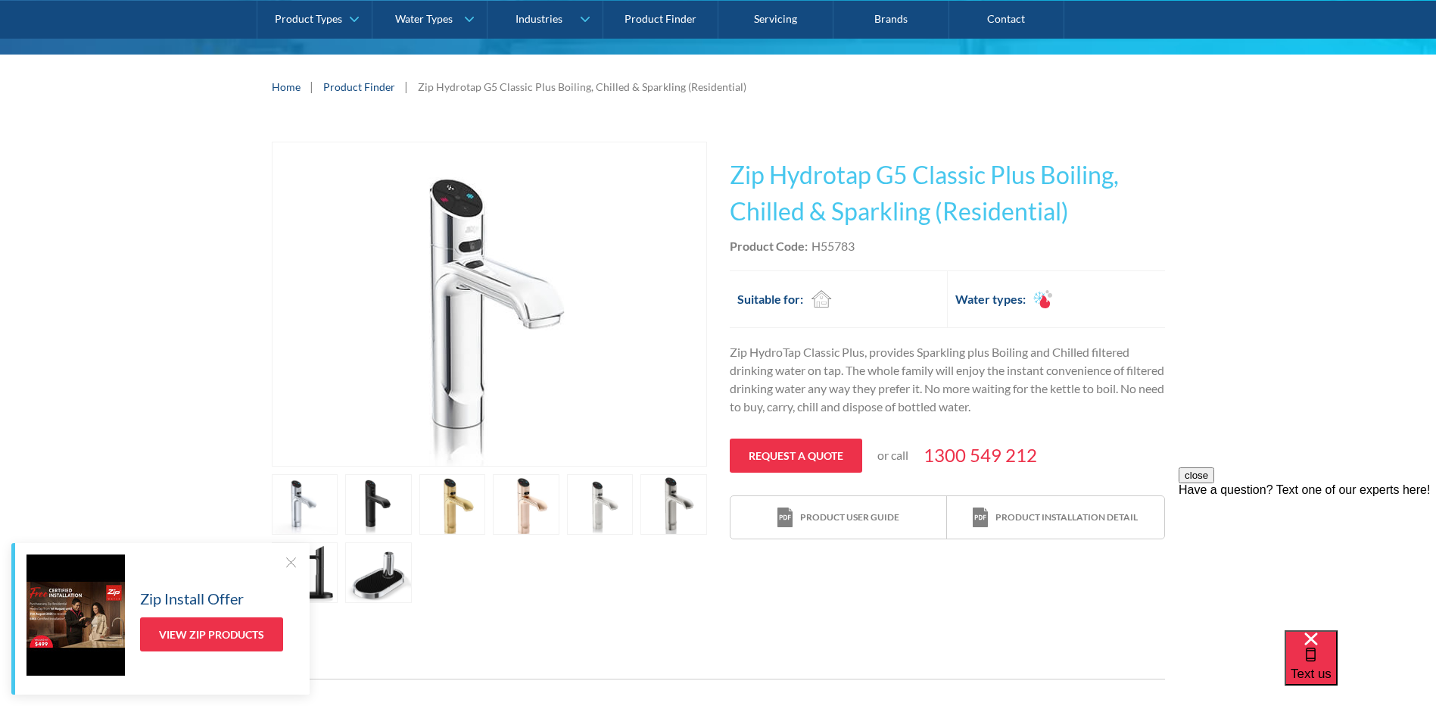
click at [83, 270] on div "Play video Fits Most Brands Best Seller No items found. This tap design is incl…" at bounding box center [718, 372] width 1436 height 506
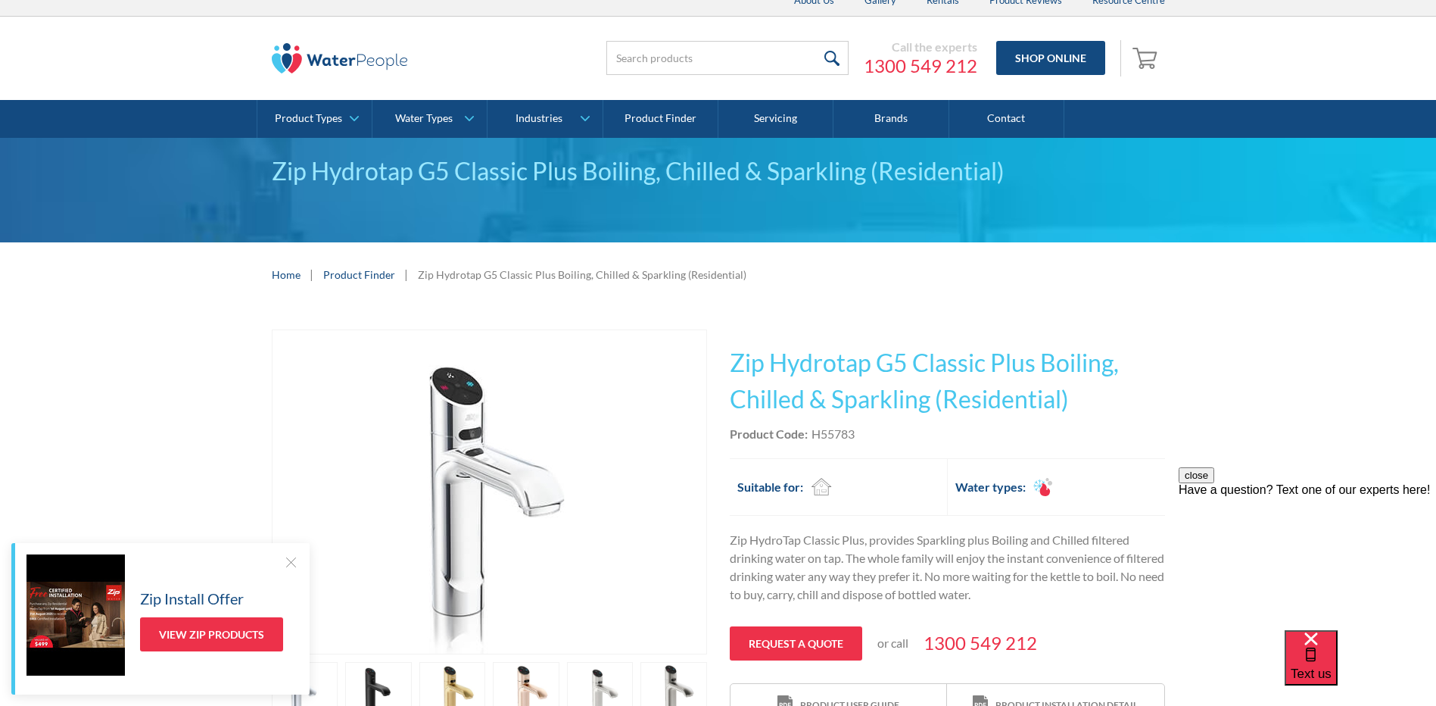
scroll to position [0, 0]
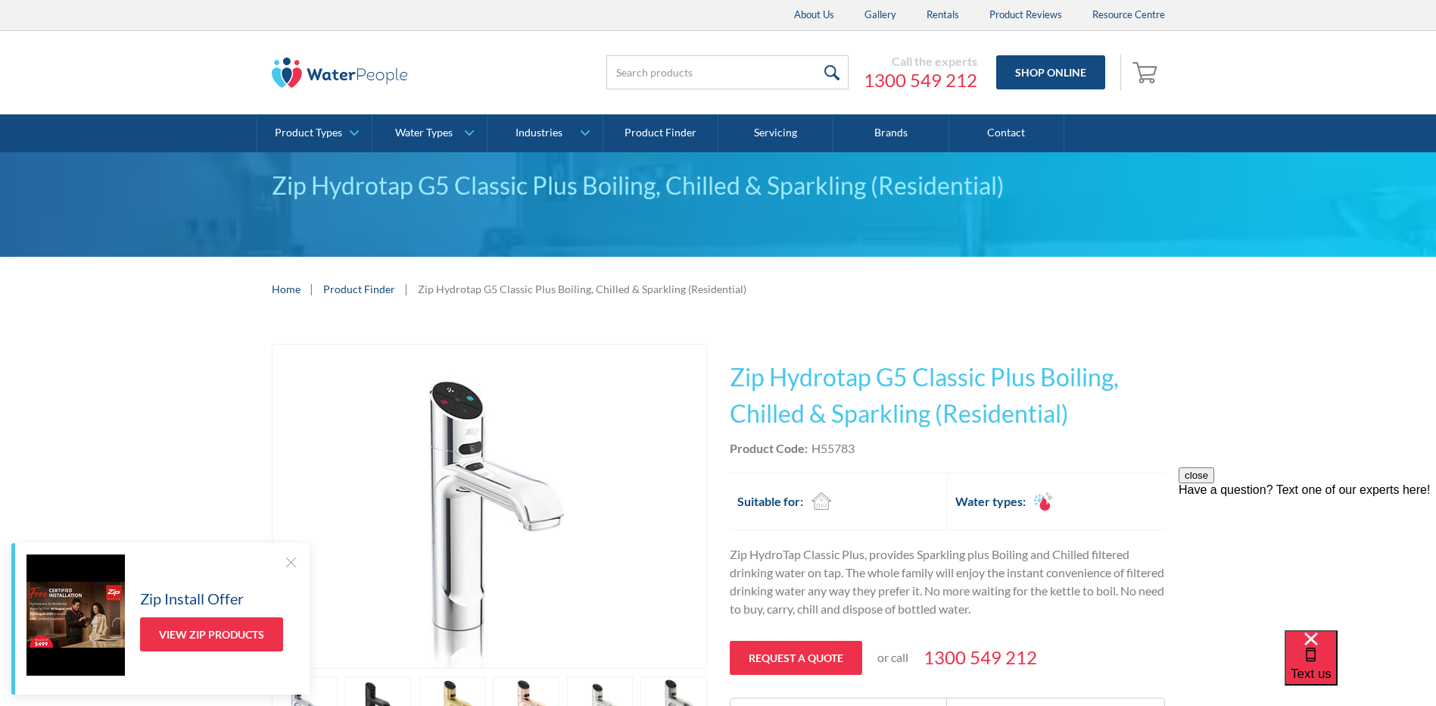
click at [740, 382] on h1 "Zip Hydrotap G5 Classic Plus Boiling, Chilled & Sparkling (Residential)" at bounding box center [947, 395] width 435 height 73
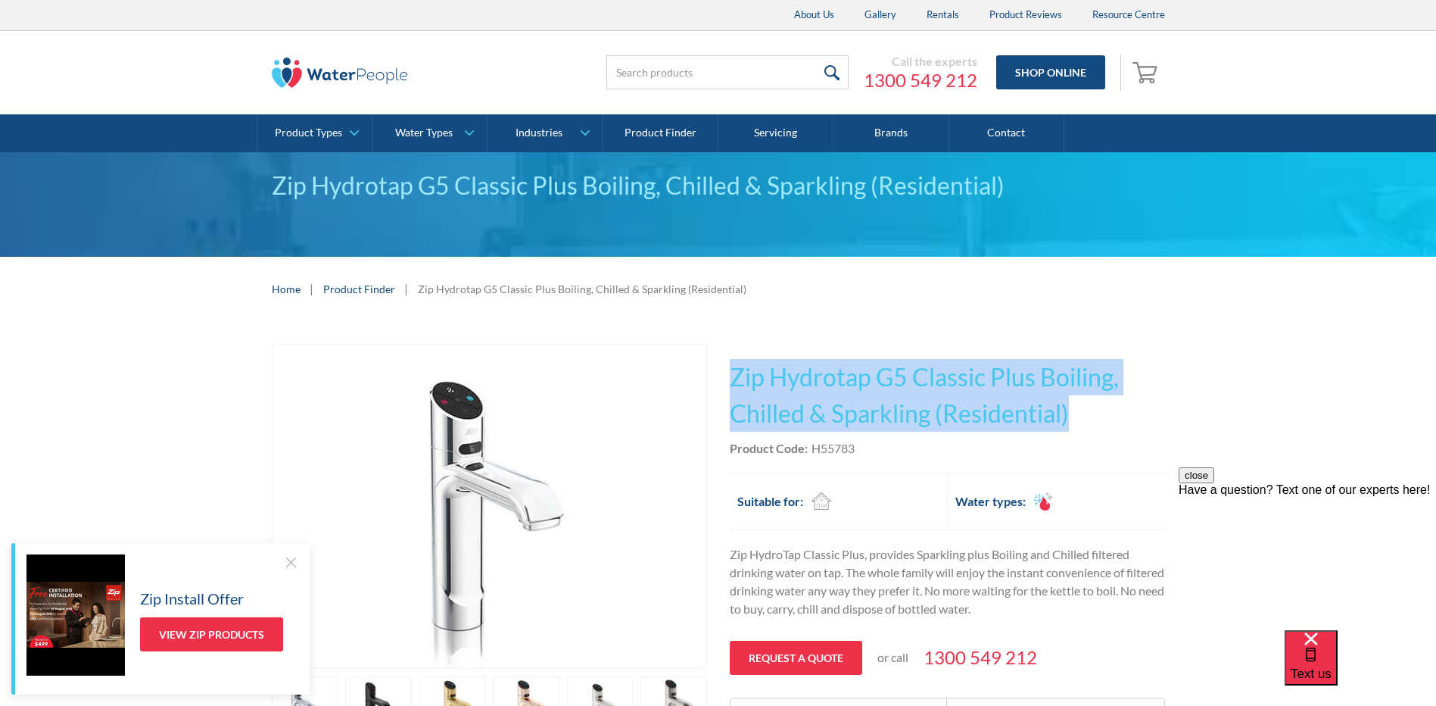
drag, startPoint x: 730, startPoint y: 374, endPoint x: 1105, endPoint y: 413, distance: 376.8
click at [1105, 413] on h1 "Zip Hydrotap G5 Classic Plus Boiling, Chilled & Sparkling (Residential)" at bounding box center [947, 395] width 435 height 73
copy h1 "Zip Hydrotap G5 Classic Plus Boiling, Chilled & Sparkling (Residential)"
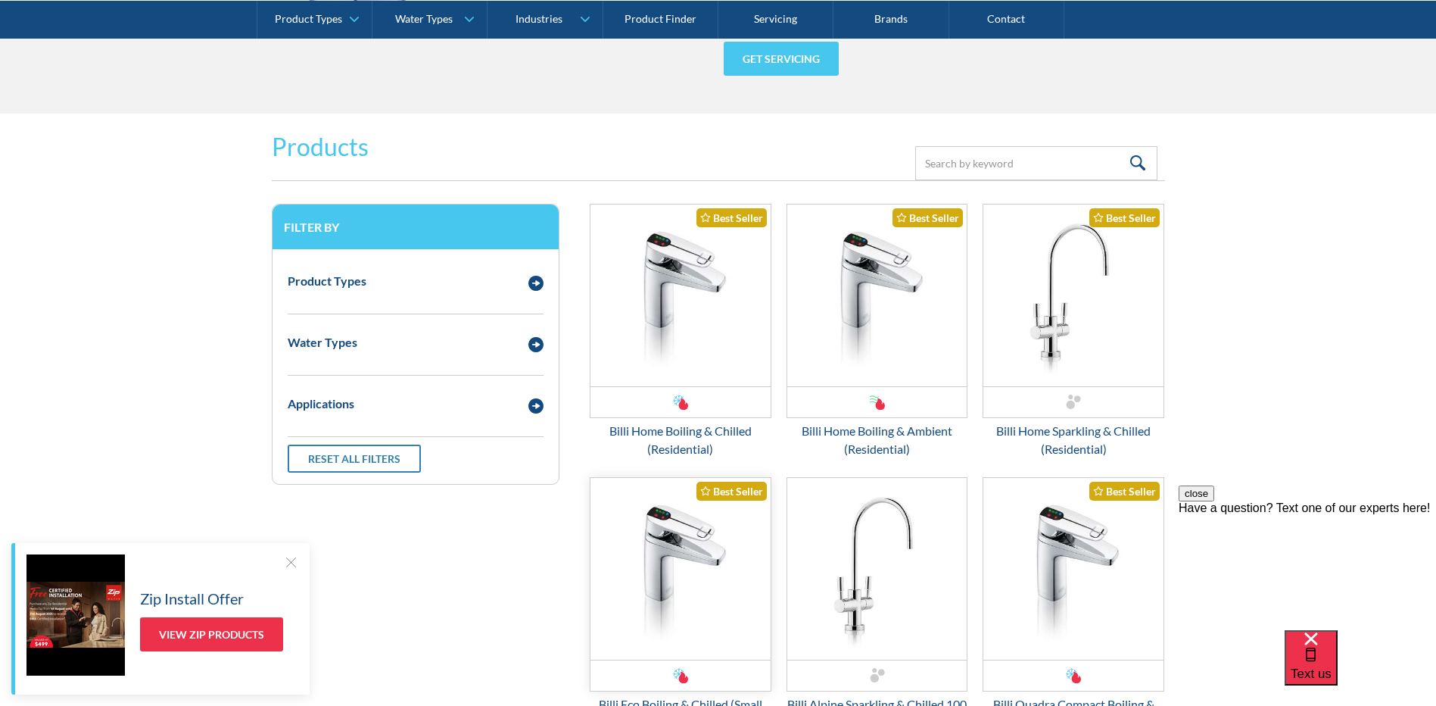
scroll to position [2120, 0]
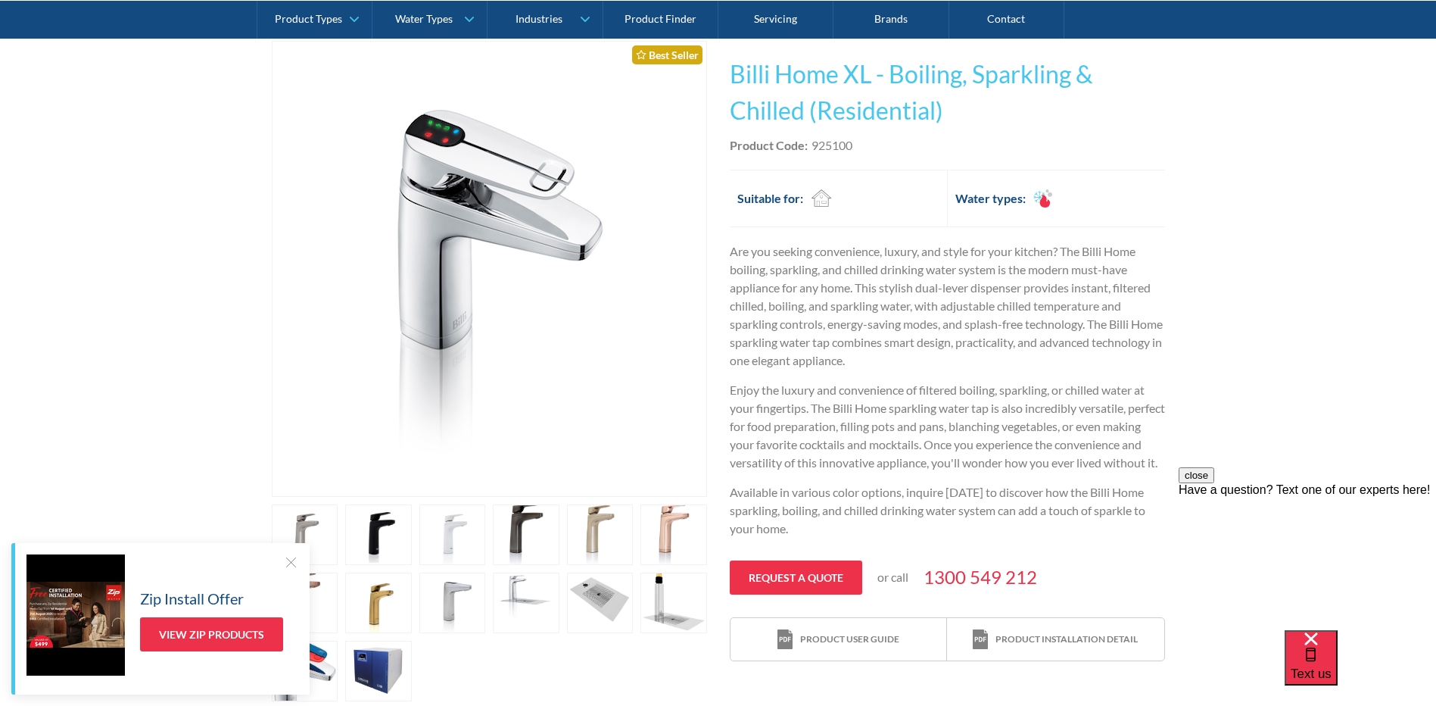
scroll to position [404, 0]
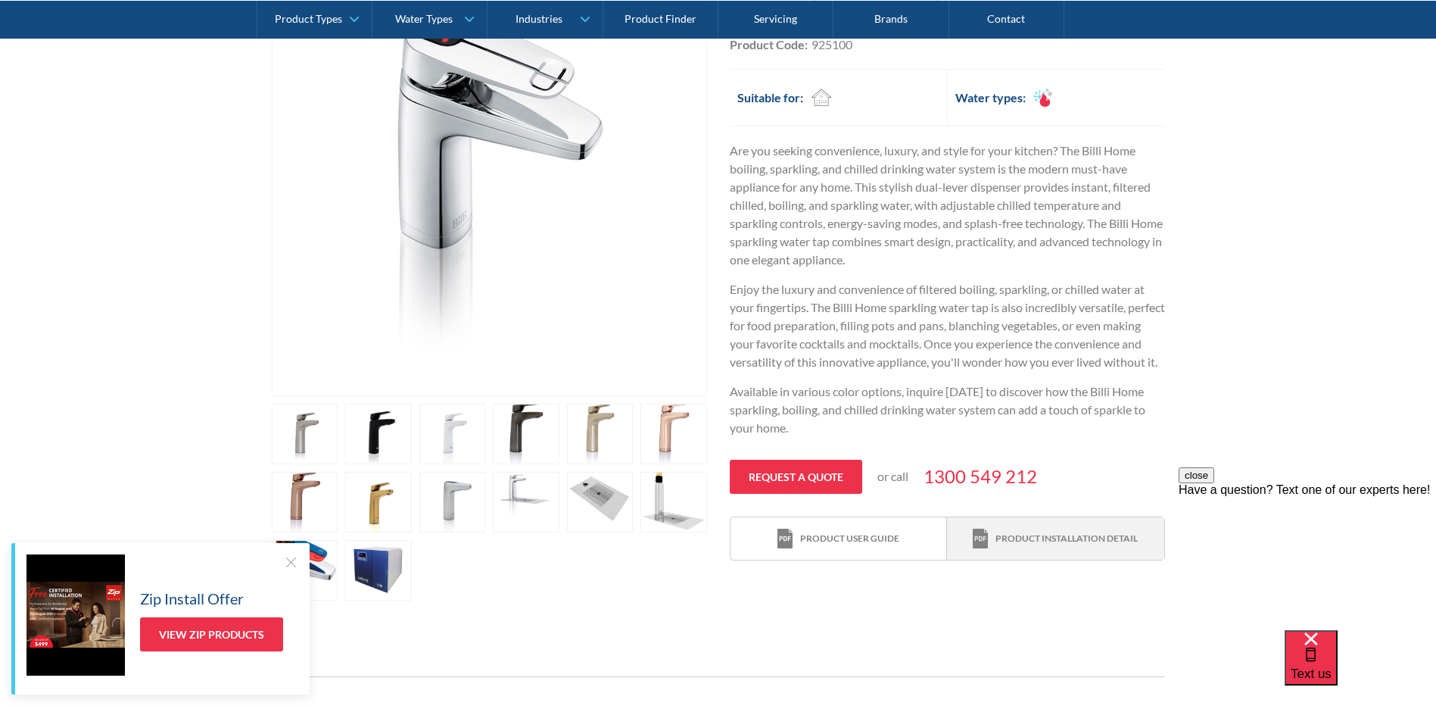
click at [1017, 544] on link "Product installation detail" at bounding box center [1055, 538] width 217 height 43
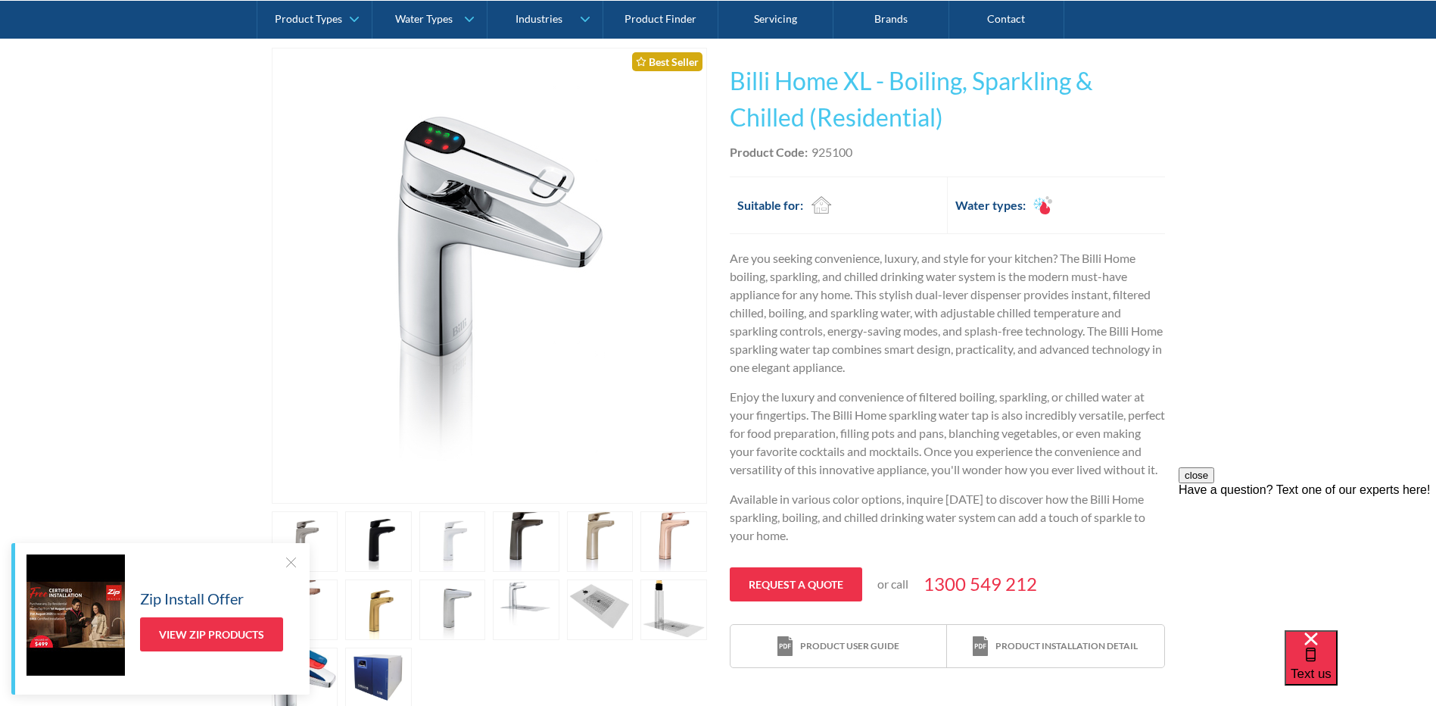
scroll to position [0, 0]
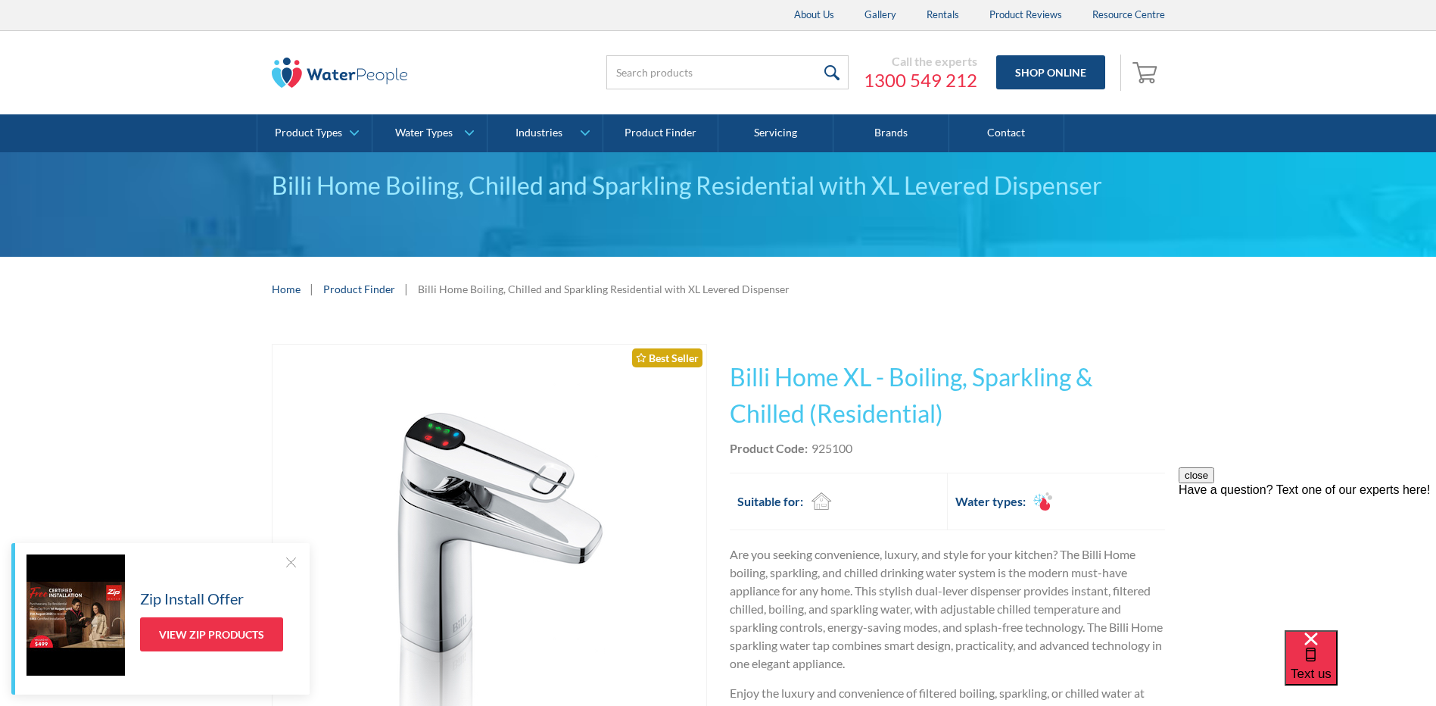
click at [848, 388] on h1 "Billi Home XL - Boiling, Sparkling & Chilled (Residential)" at bounding box center [947, 395] width 435 height 73
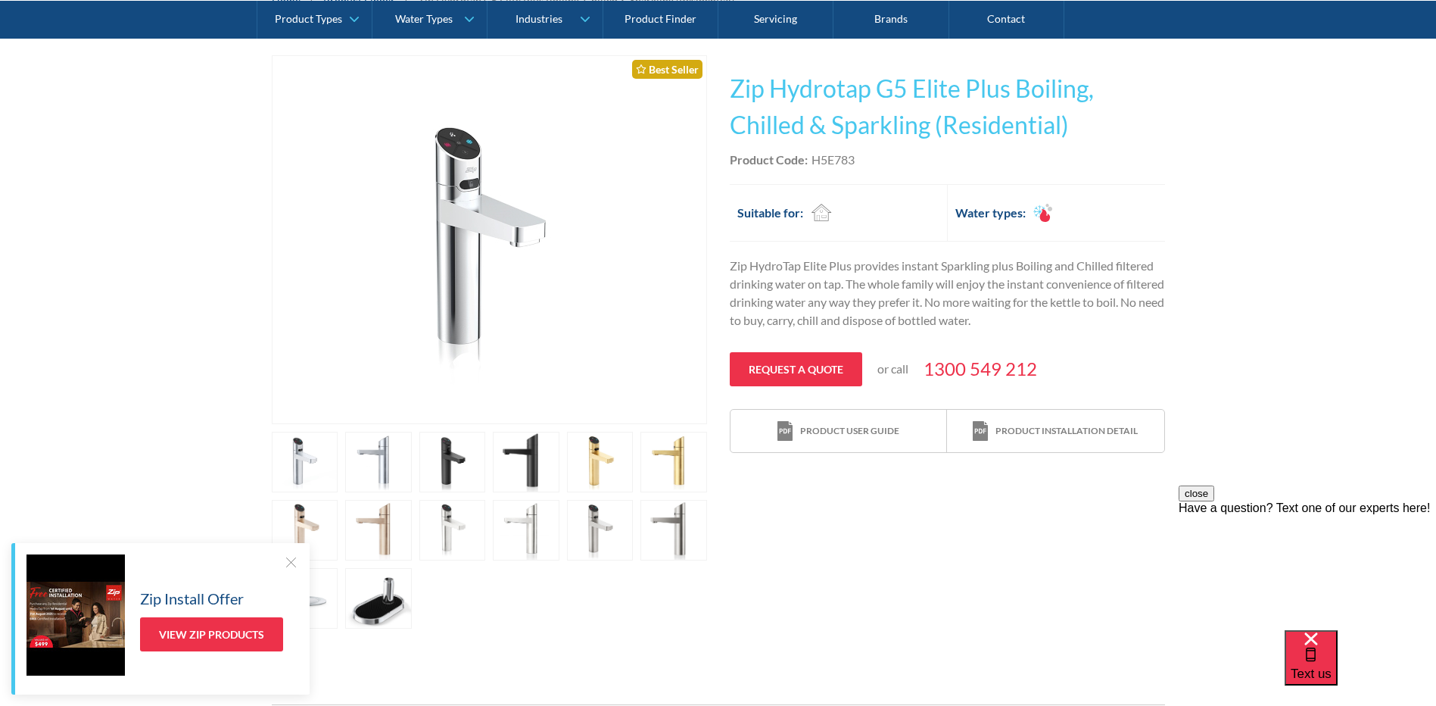
scroll to position [303, 0]
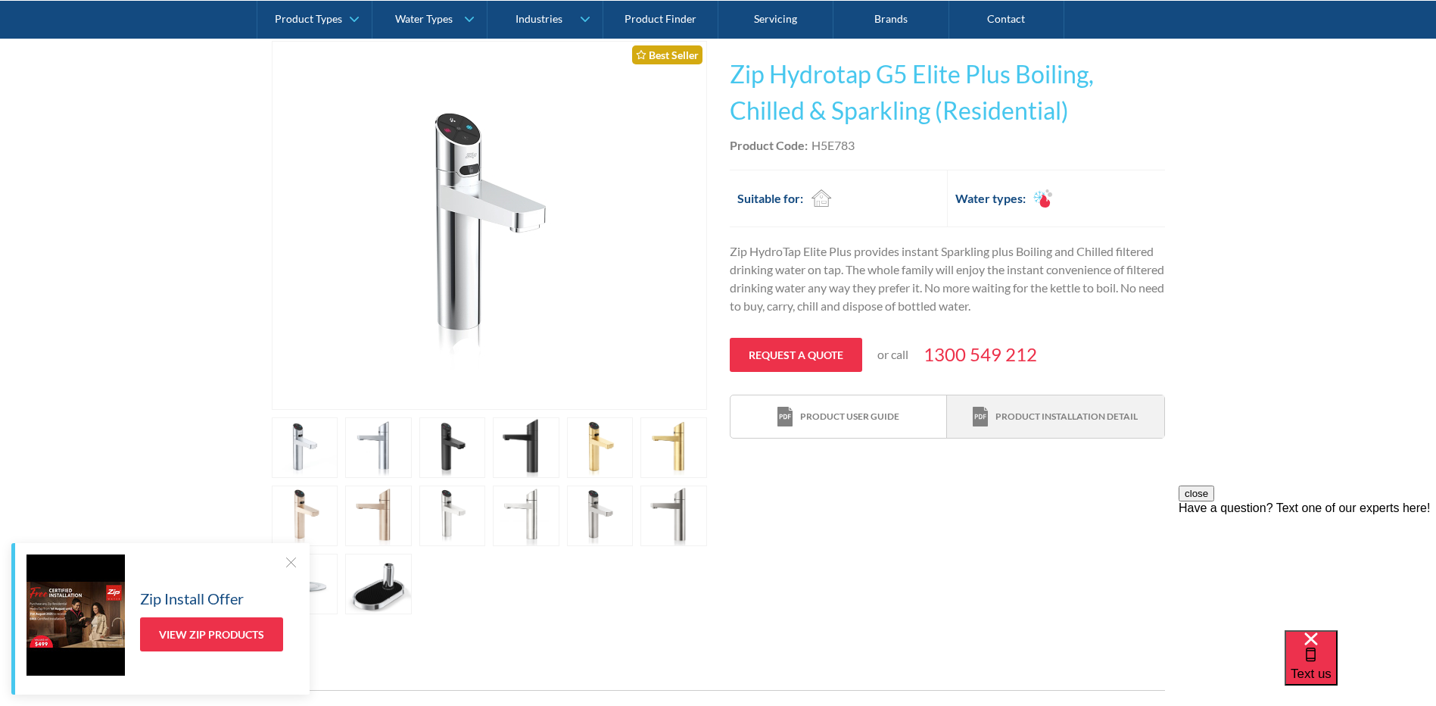
click at [1043, 420] on div "Product installation detail" at bounding box center [1067, 417] width 142 height 14
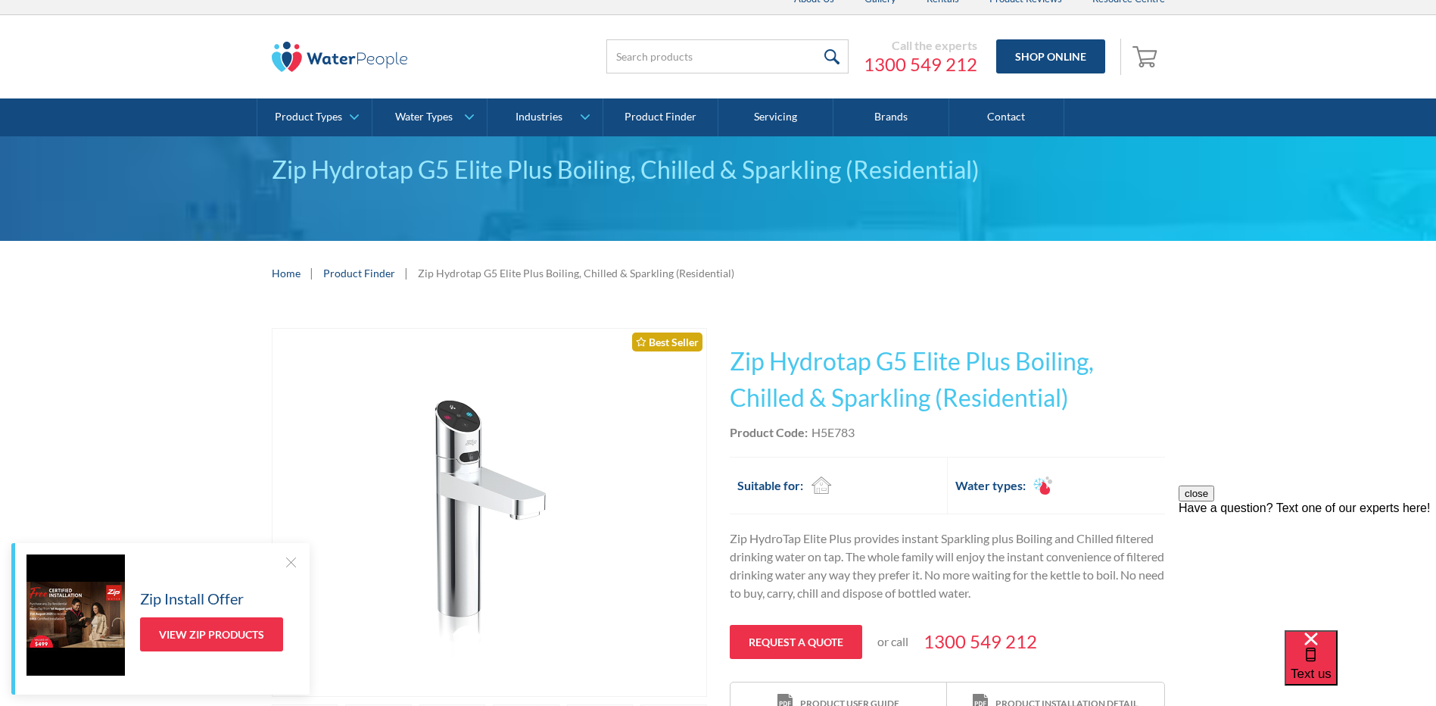
scroll to position [0, 0]
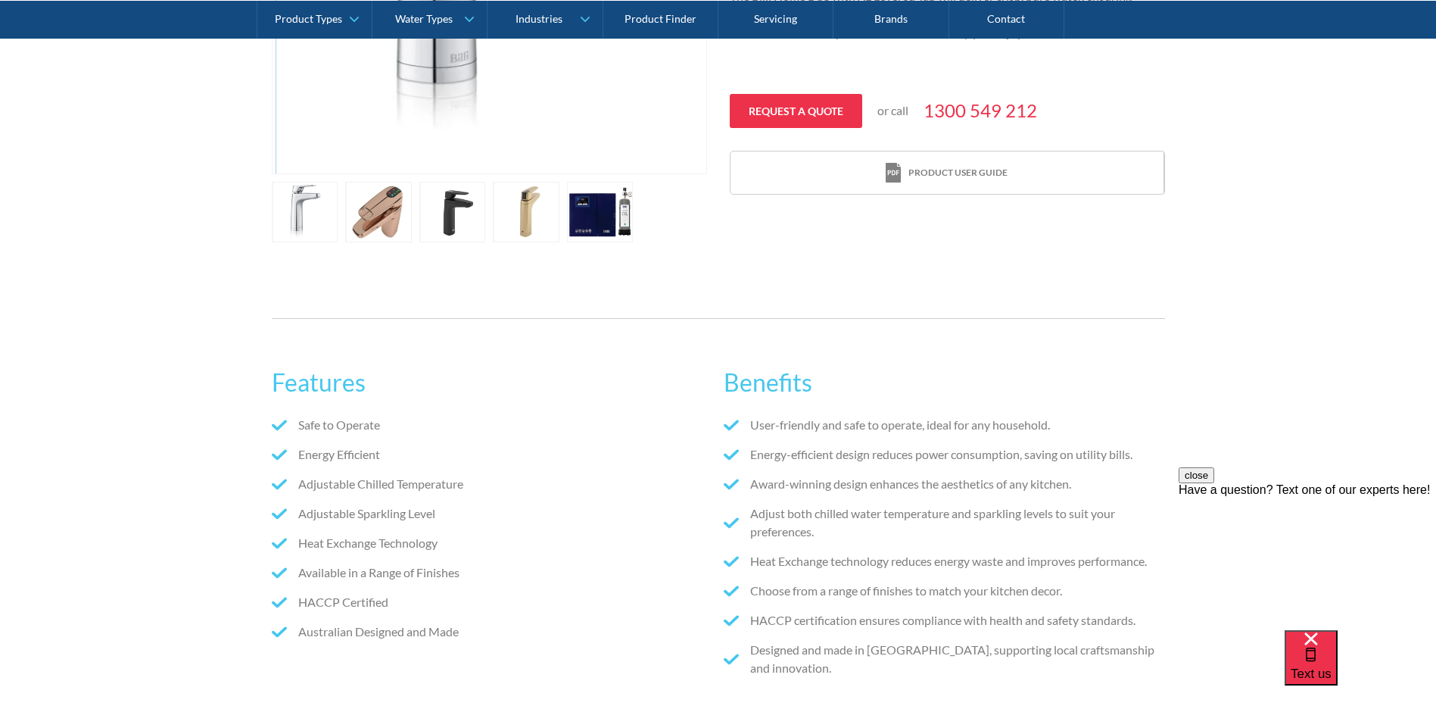
click at [338, 195] on link "open lightbox" at bounding box center [305, 212] width 67 height 61
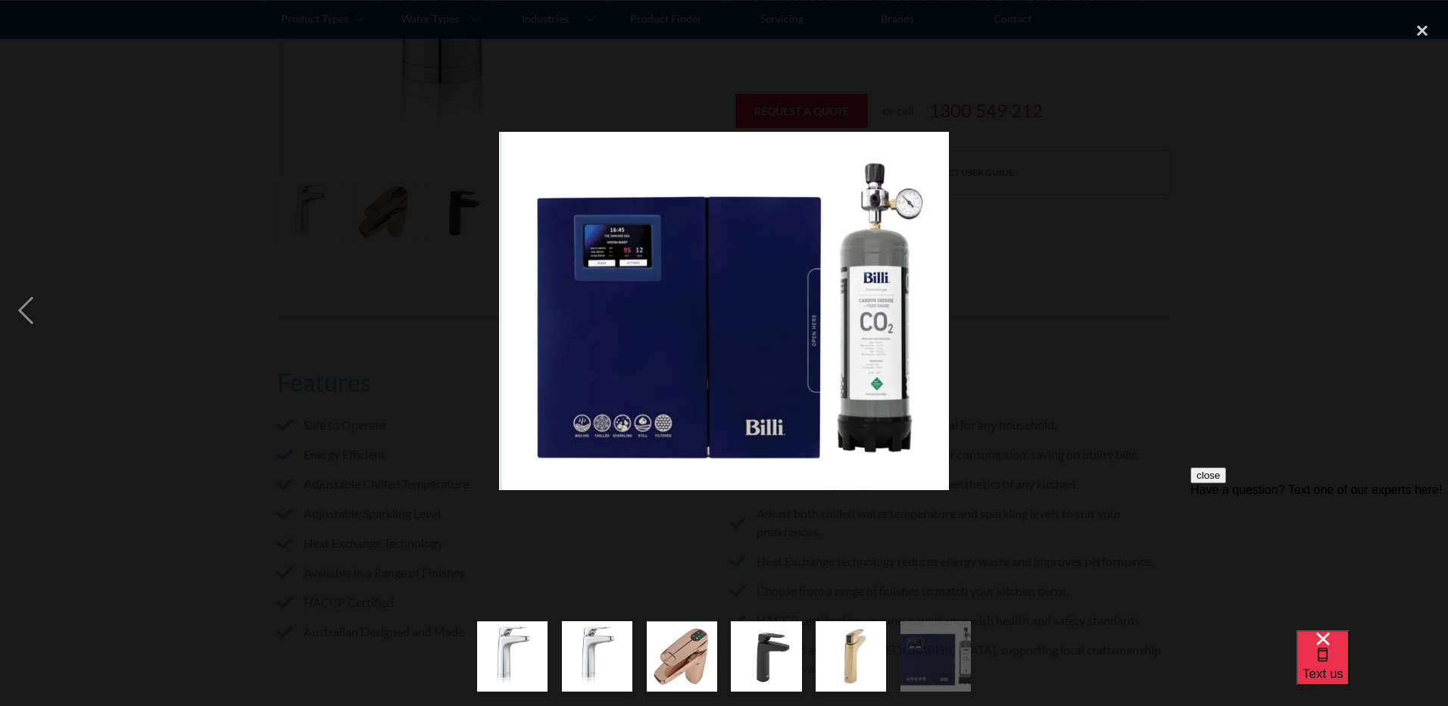
click at [1145, 334] on div at bounding box center [724, 310] width 1448 height 593
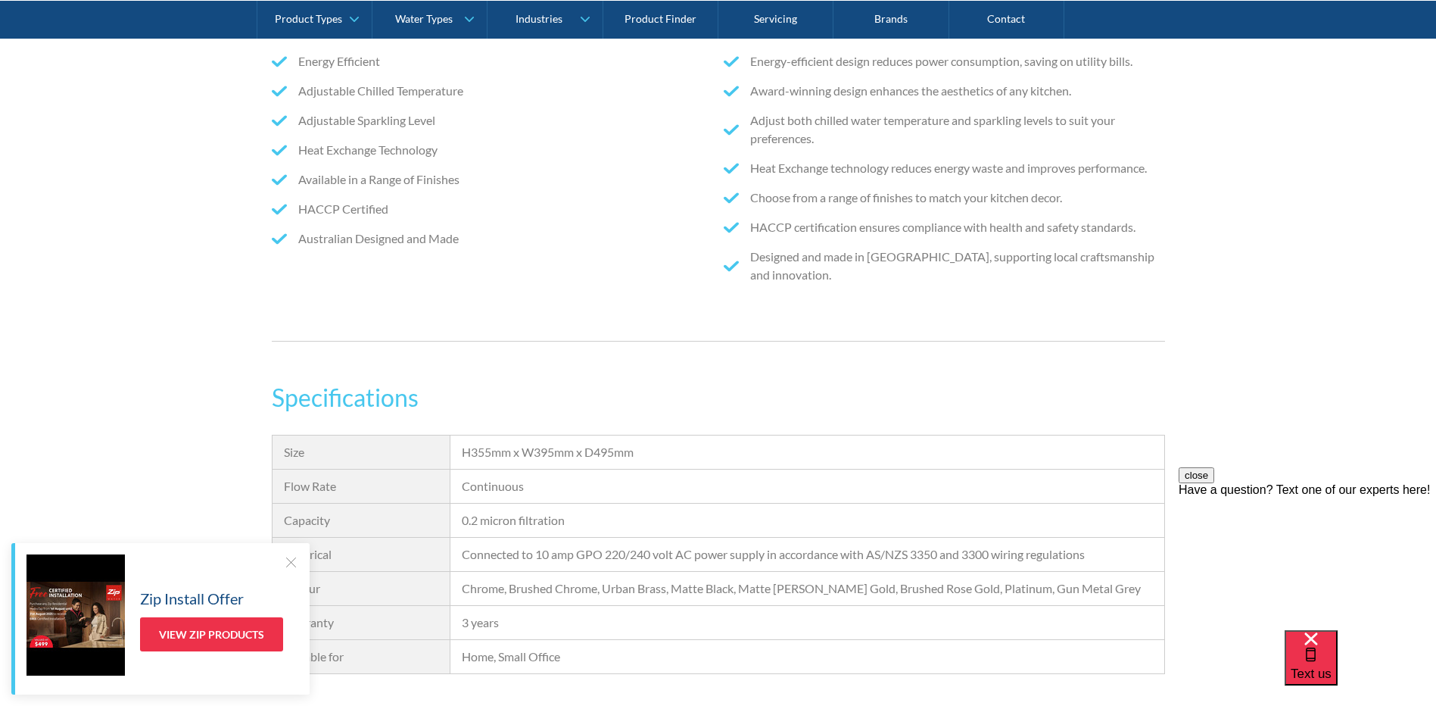
scroll to position [1009, 0]
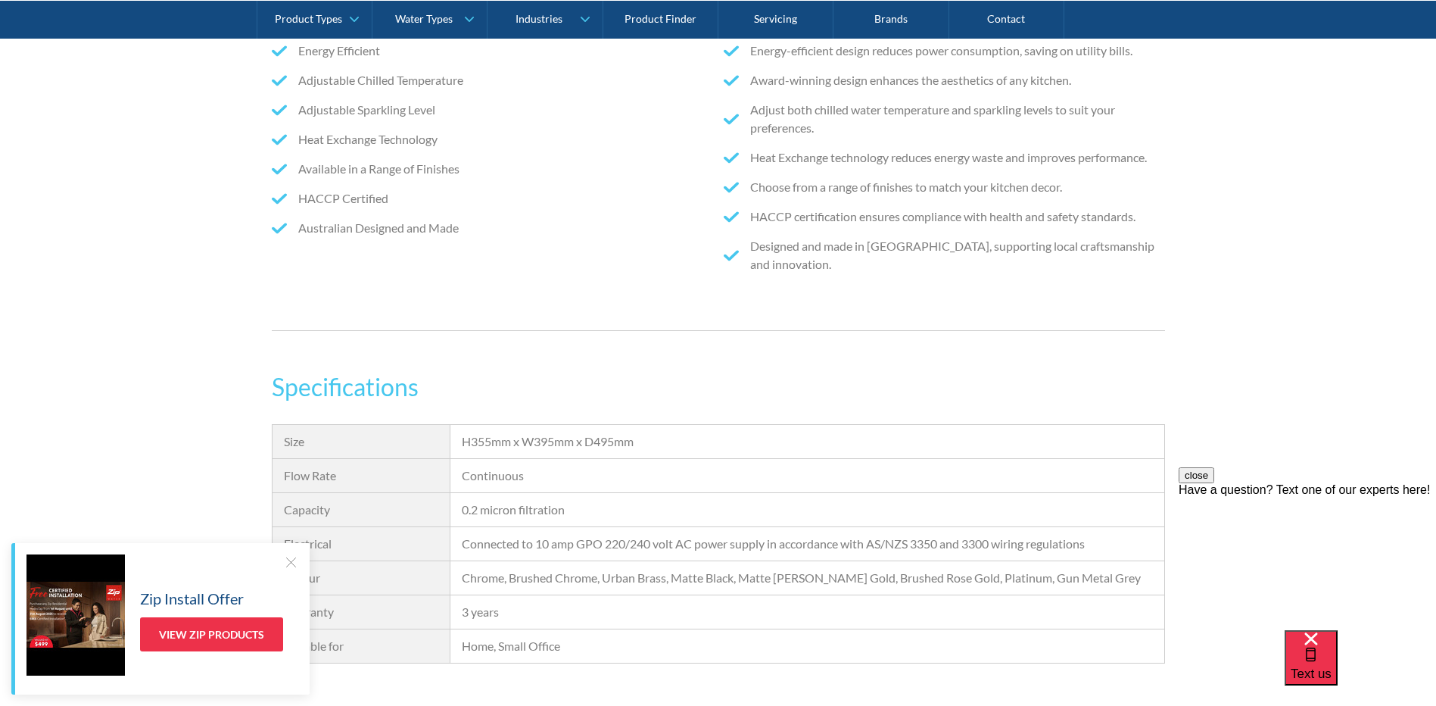
click at [597, 449] on div "H355mm x W395mm x D495mm" at bounding box center [807, 441] width 690 height 18
drag, startPoint x: 597, startPoint y: 449, endPoint x: 541, endPoint y: 448, distance: 55.3
click at [541, 448] on div "H355mm x W395mm x D495mm" at bounding box center [807, 441] width 690 height 18
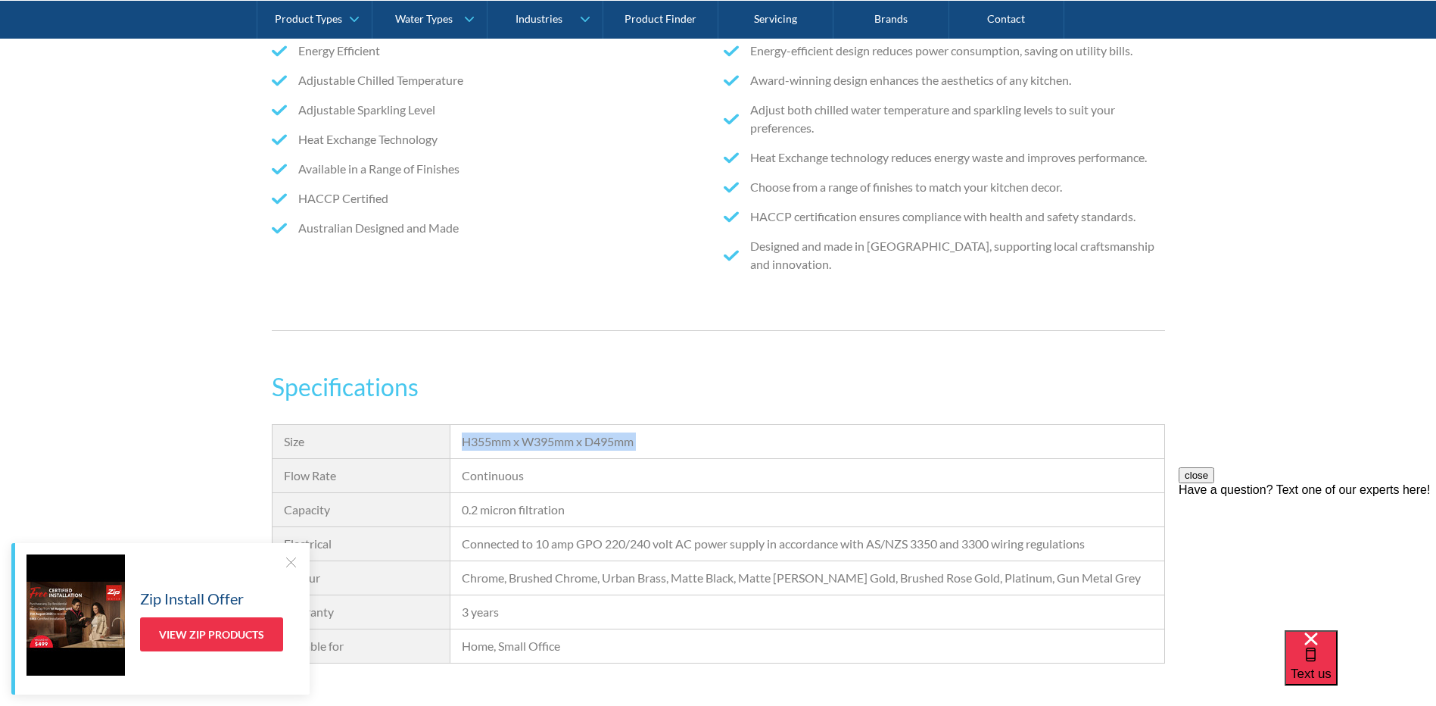
click at [541, 448] on div "H355mm x W395mm x D495mm" at bounding box center [807, 441] width 690 height 18
drag, startPoint x: 541, startPoint y: 448, endPoint x: 496, endPoint y: 449, distance: 45.4
click at [496, 449] on div "H355mm x W395mm x D495mm" at bounding box center [807, 441] width 690 height 18
click at [595, 446] on div "H355mm x W395mm x D495mm" at bounding box center [807, 441] width 690 height 18
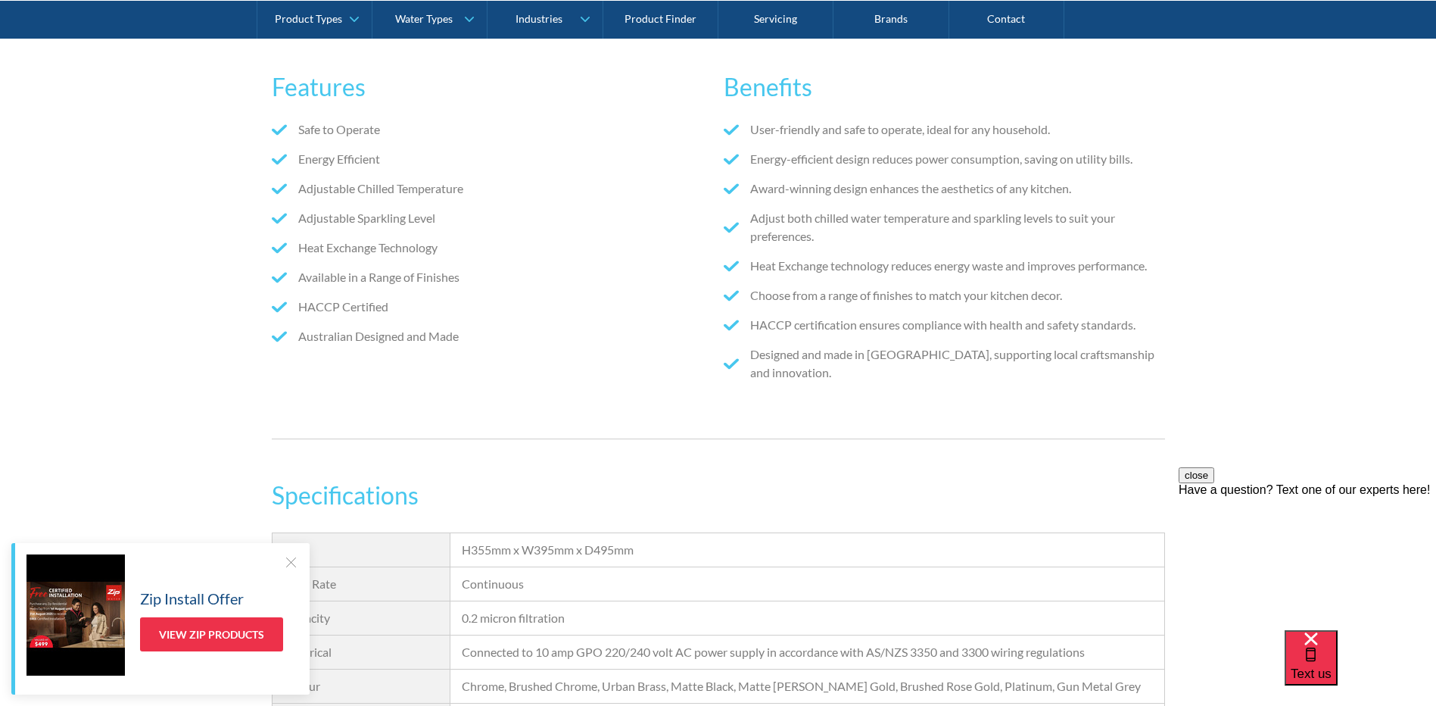
scroll to position [706, 0]
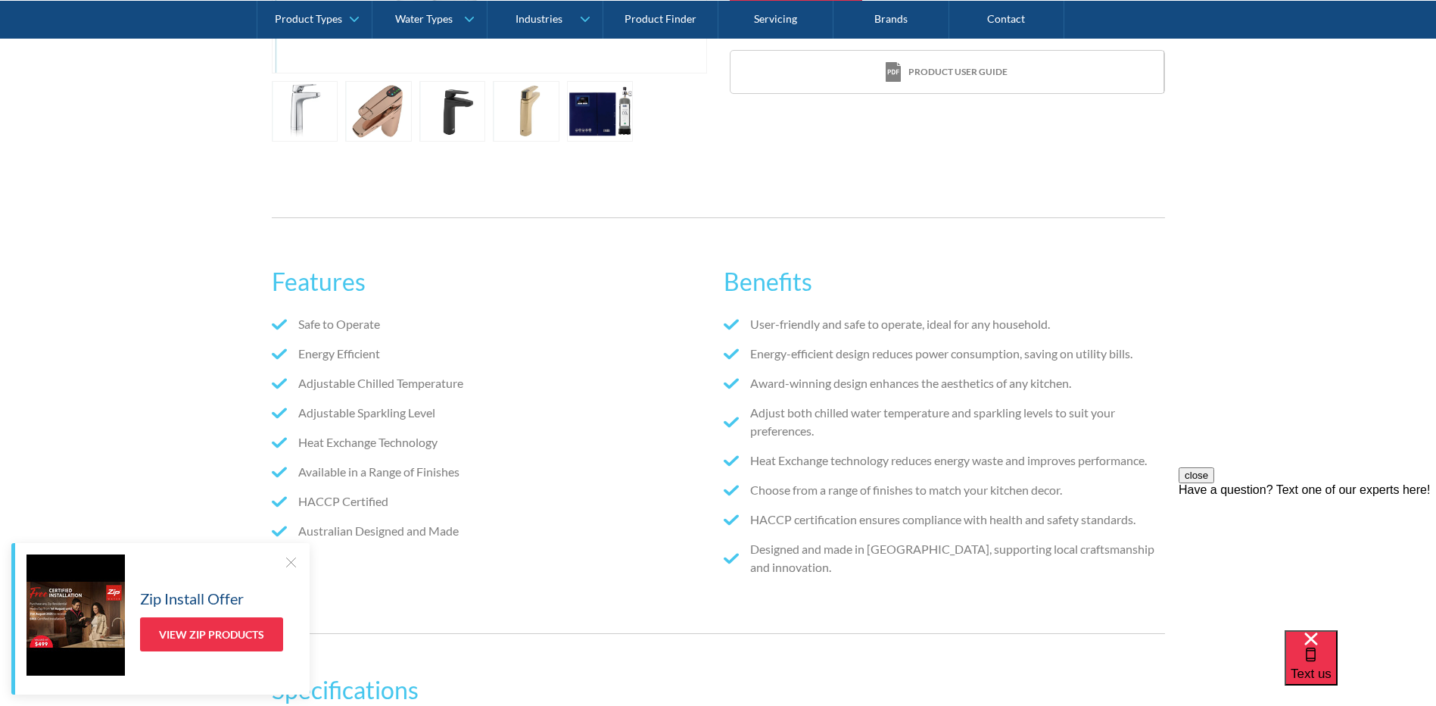
click at [326, 282] on h2 "Features" at bounding box center [492, 281] width 441 height 36
click at [207, 279] on div "Features Safe to Operate Energy Efficient Adjustable Chilled Temperature Adjust…" at bounding box center [718, 426] width 1436 height 462
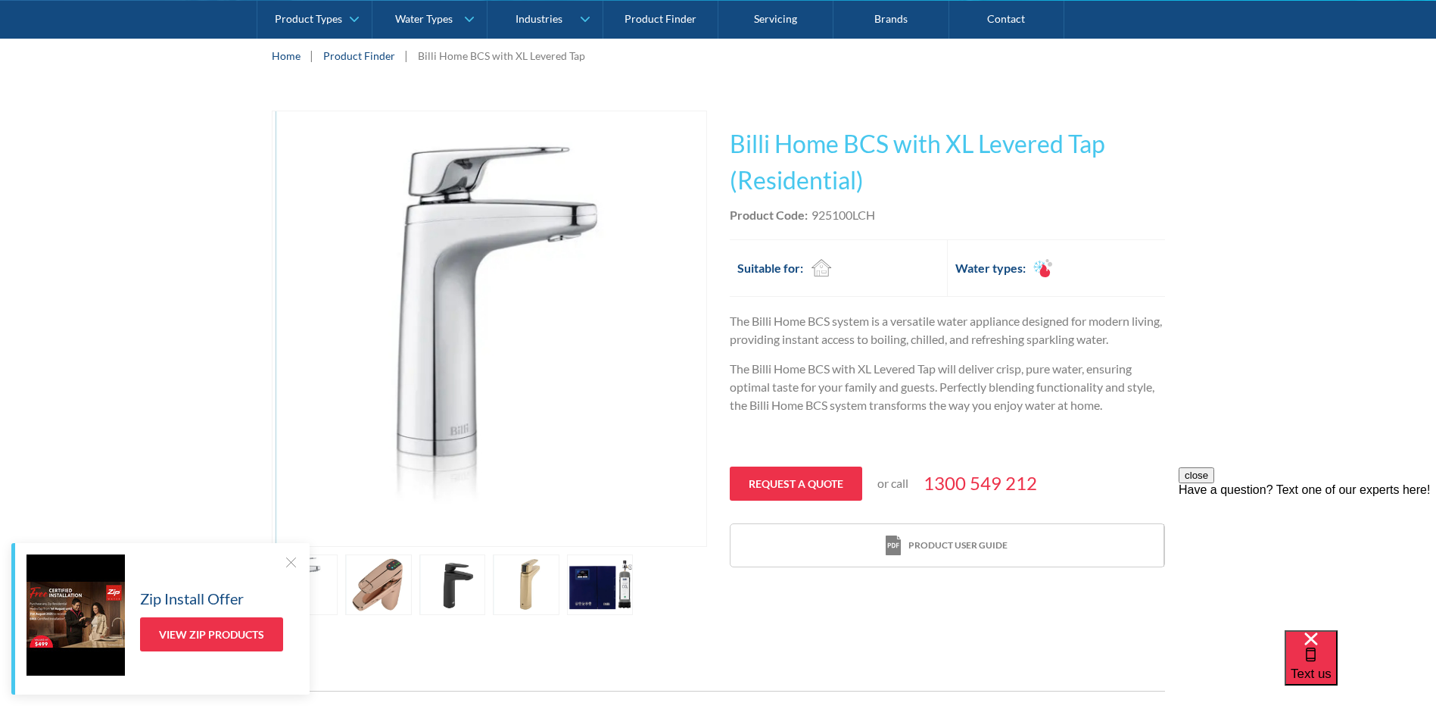
scroll to position [202, 0]
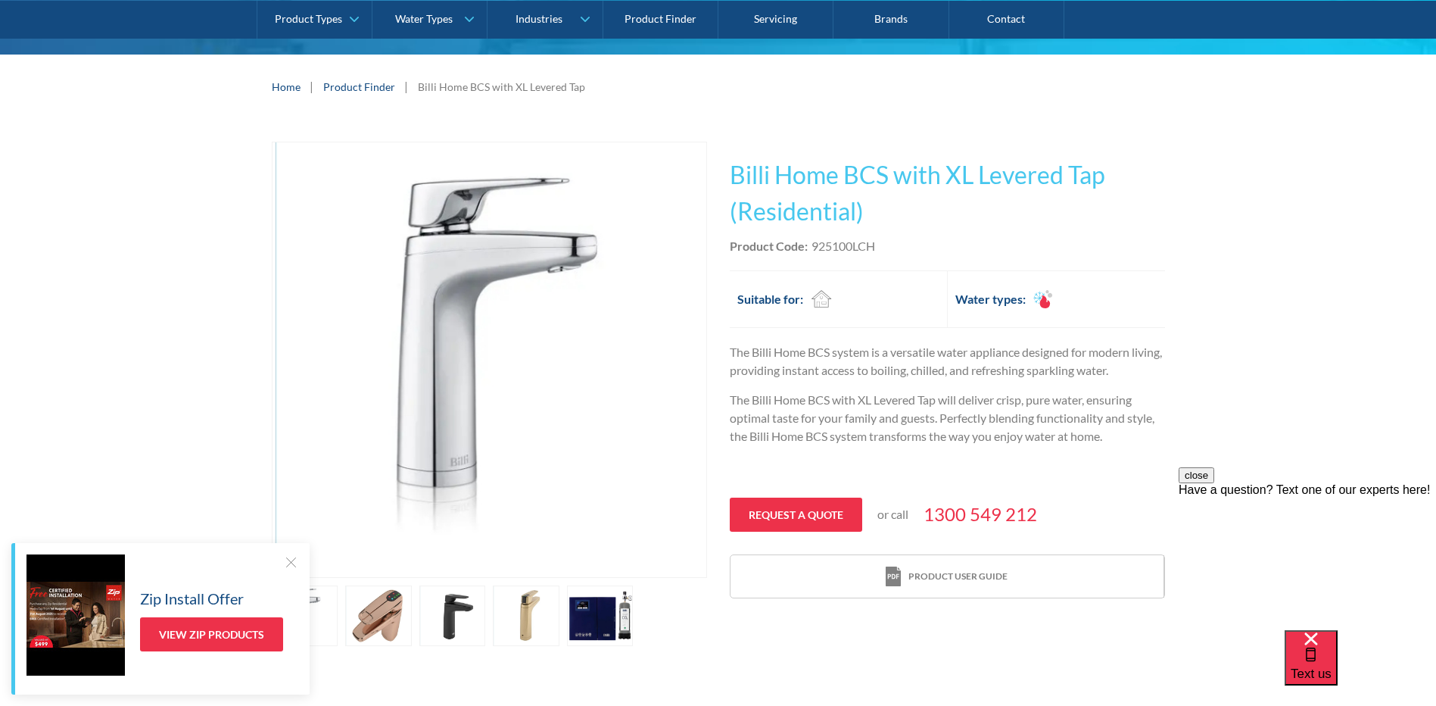
click at [837, 363] on p "The Billi Home BCS system is a versatile water appliance designed for modern li…" at bounding box center [947, 361] width 435 height 36
click at [850, 391] on p "The Billi Home BCS with XL Levered Tap will deliver crisp, pure water, ensuring…" at bounding box center [947, 418] width 435 height 55
click at [853, 421] on p "The Billi Home BCS with XL Levered Tap will deliver crisp, pure water, ensuring…" at bounding box center [947, 418] width 435 height 55
click at [854, 422] on p "The Billi Home BCS with XL Levered Tap will deliver crisp, pure water, ensuring…" at bounding box center [947, 418] width 435 height 55
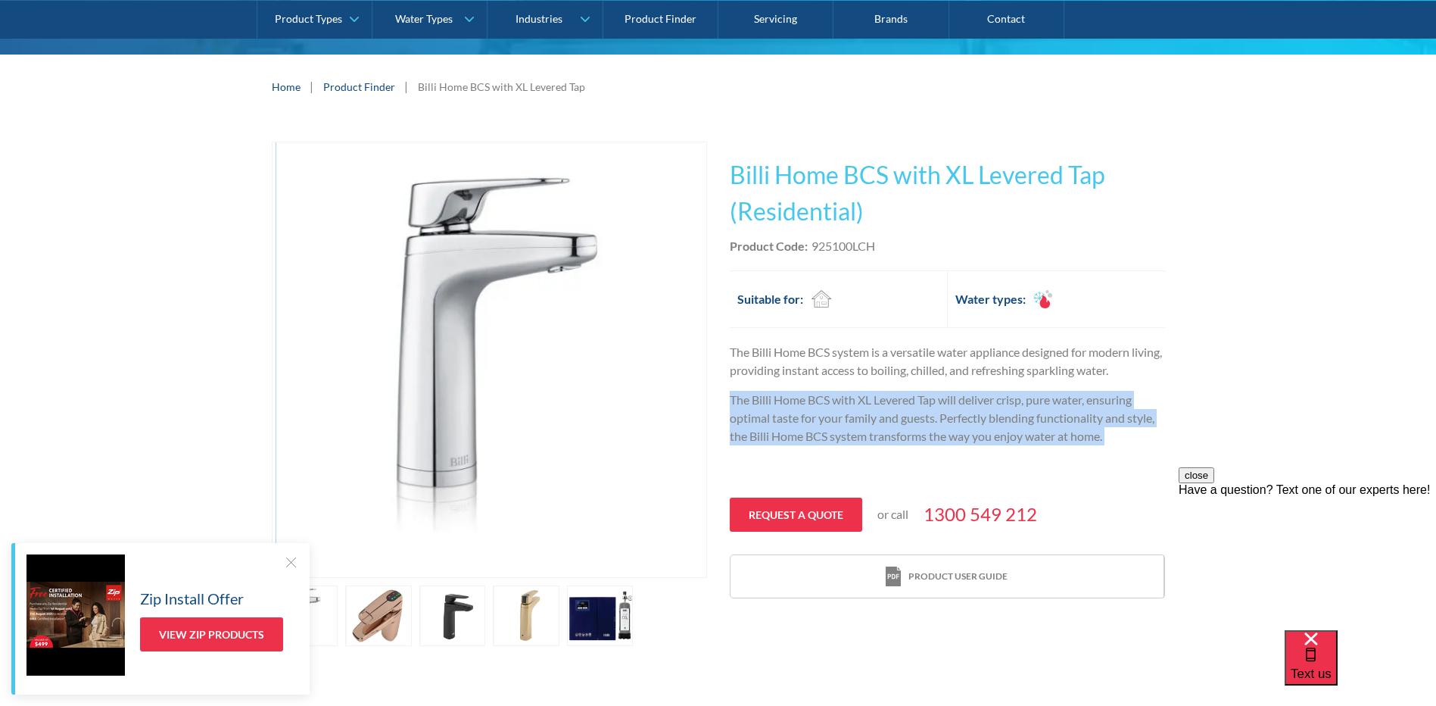
click at [854, 422] on p "The Billi Home BCS with XL Levered Tap will deliver crisp, pure water, ensuring…" at bounding box center [947, 418] width 435 height 55
drag, startPoint x: 854, startPoint y: 422, endPoint x: 865, endPoint y: 436, distance: 17.9
click at [865, 436] on p "The Billi Home BCS with XL Levered Tap will deliver crisp, pure water, ensuring…" at bounding box center [947, 418] width 435 height 55
